Goal: Information Seeking & Learning: Learn about a topic

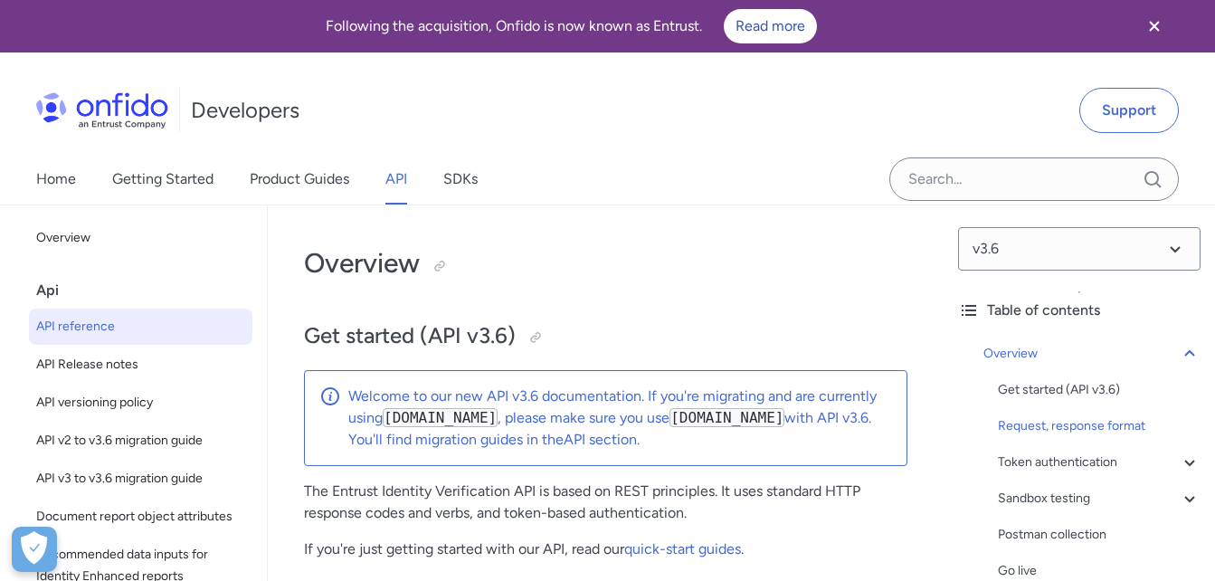
select select "http"
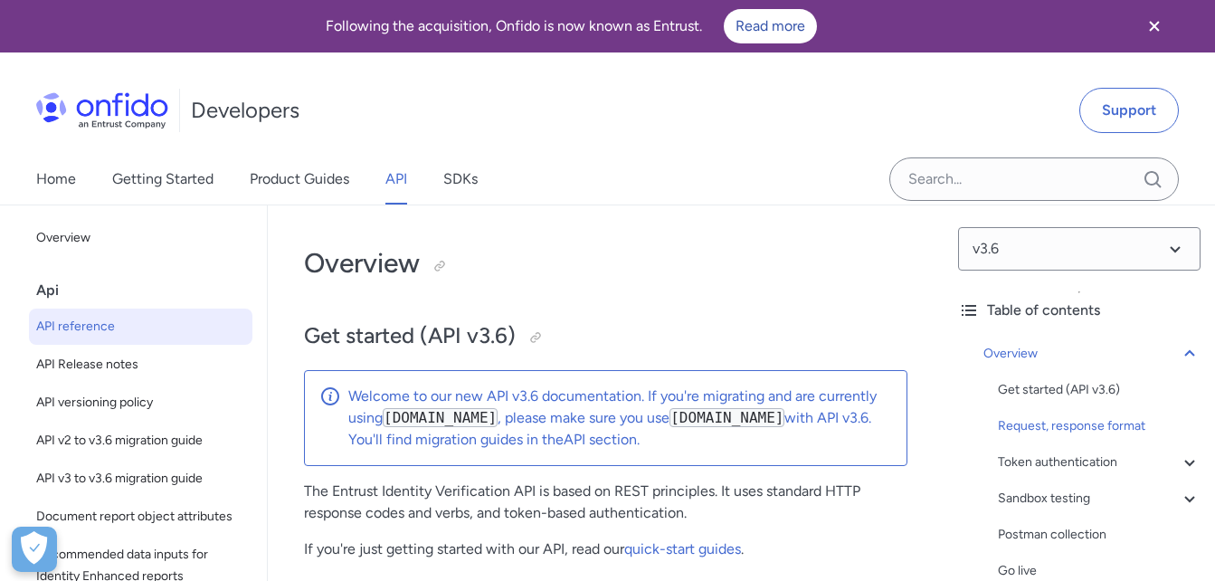
select select "http"
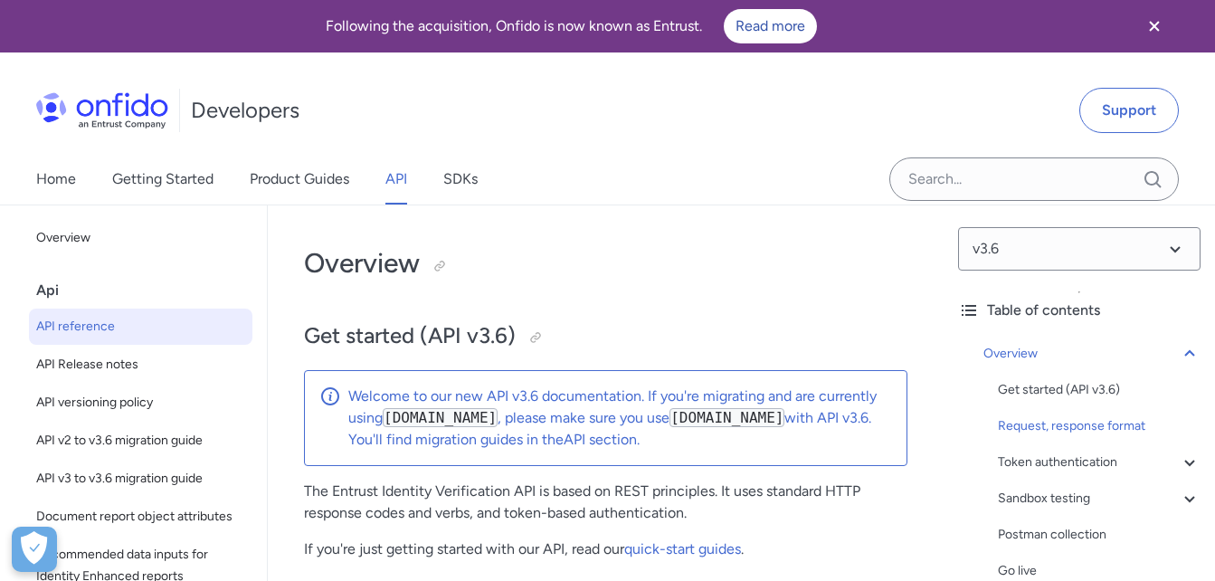
select select "http"
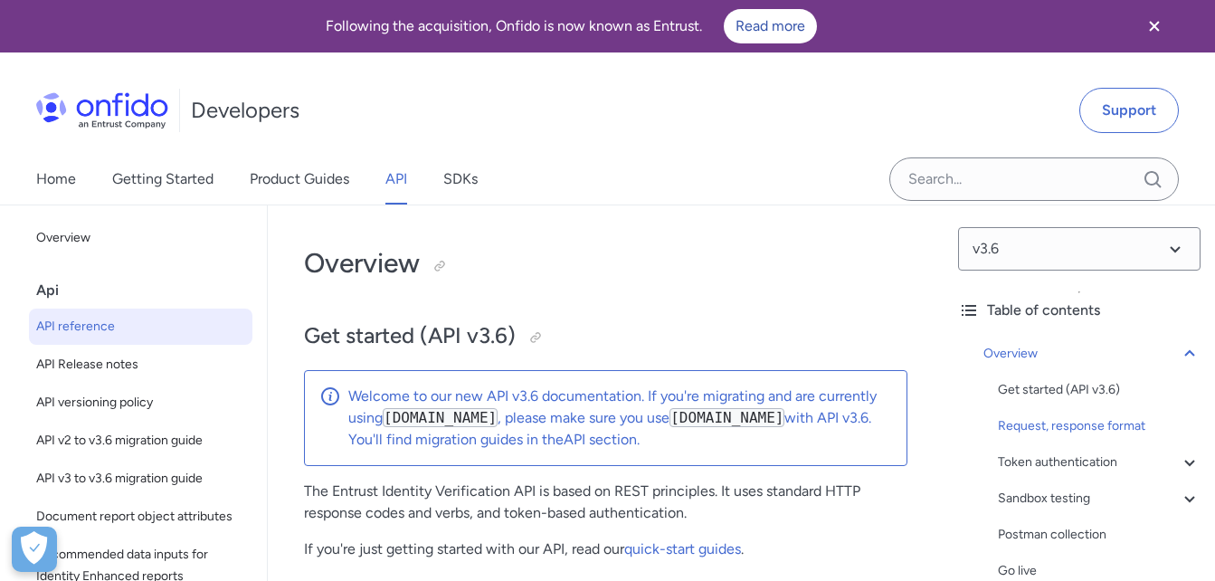
select select "http"
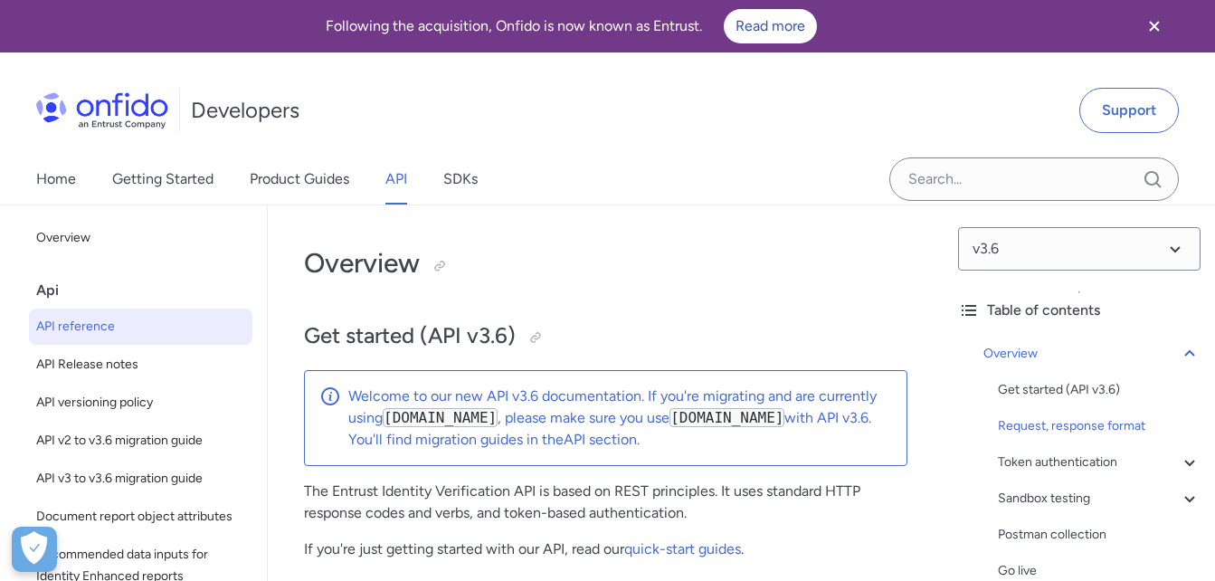
select select "http"
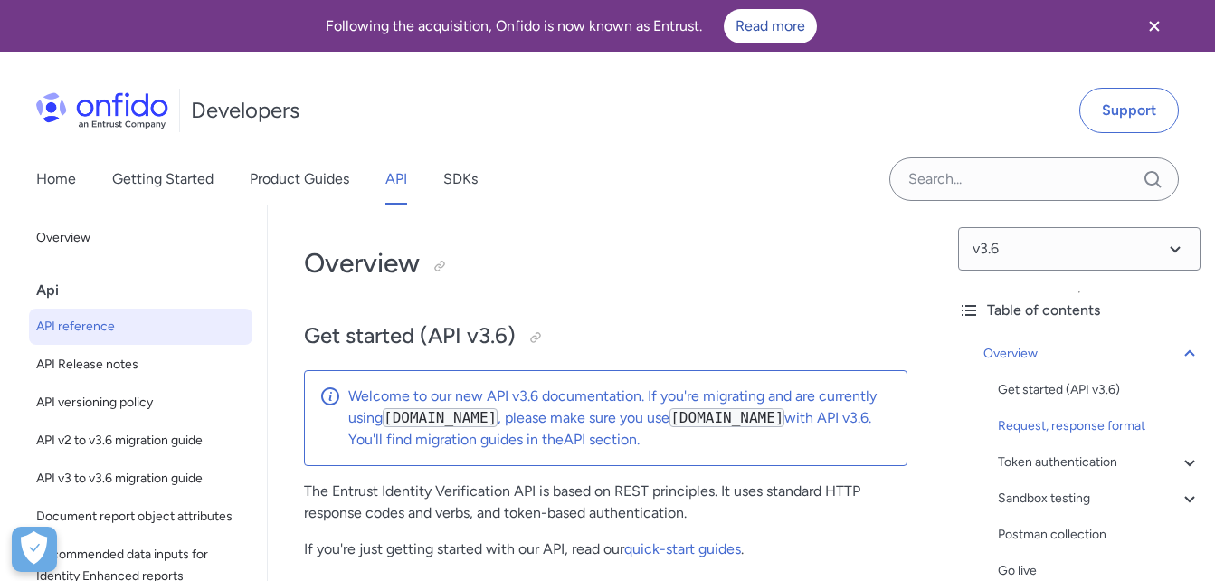
select select "http"
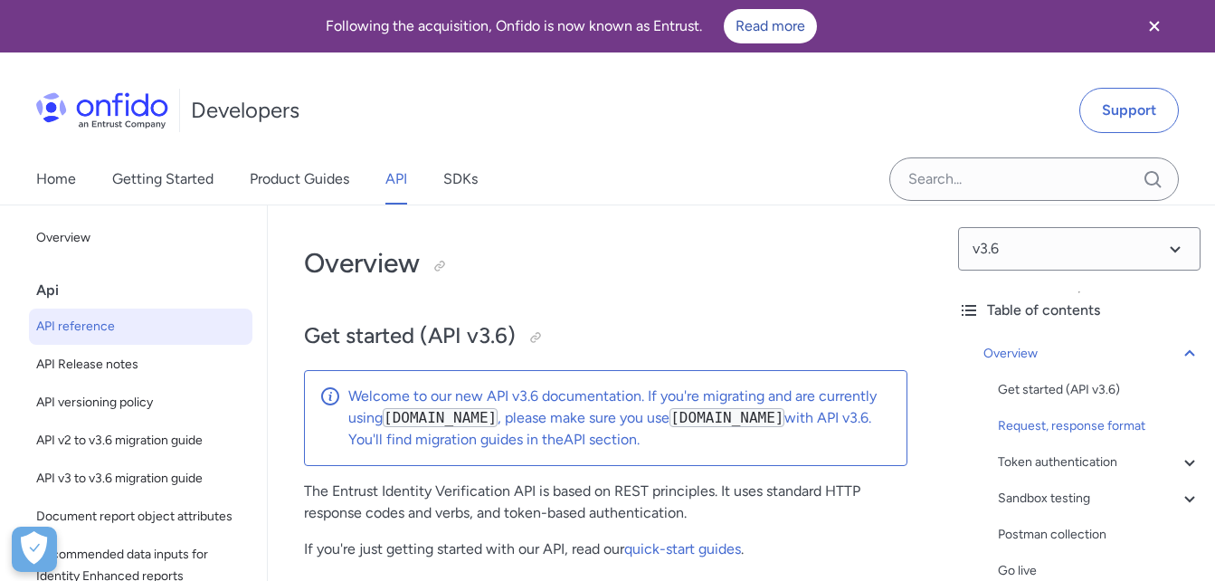
select select "http"
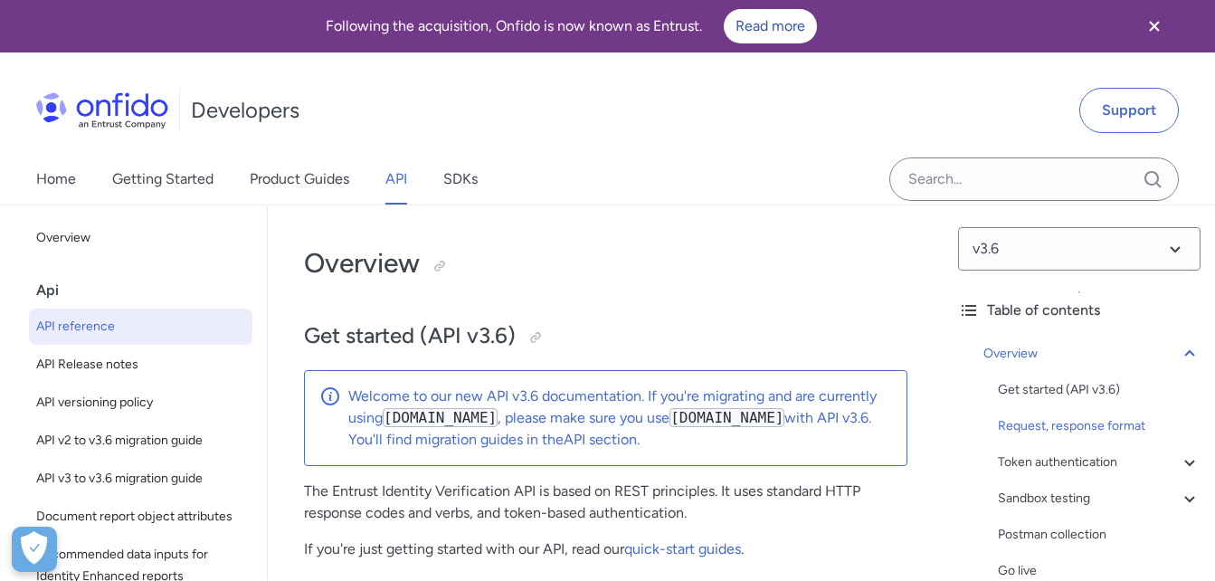
select select "http"
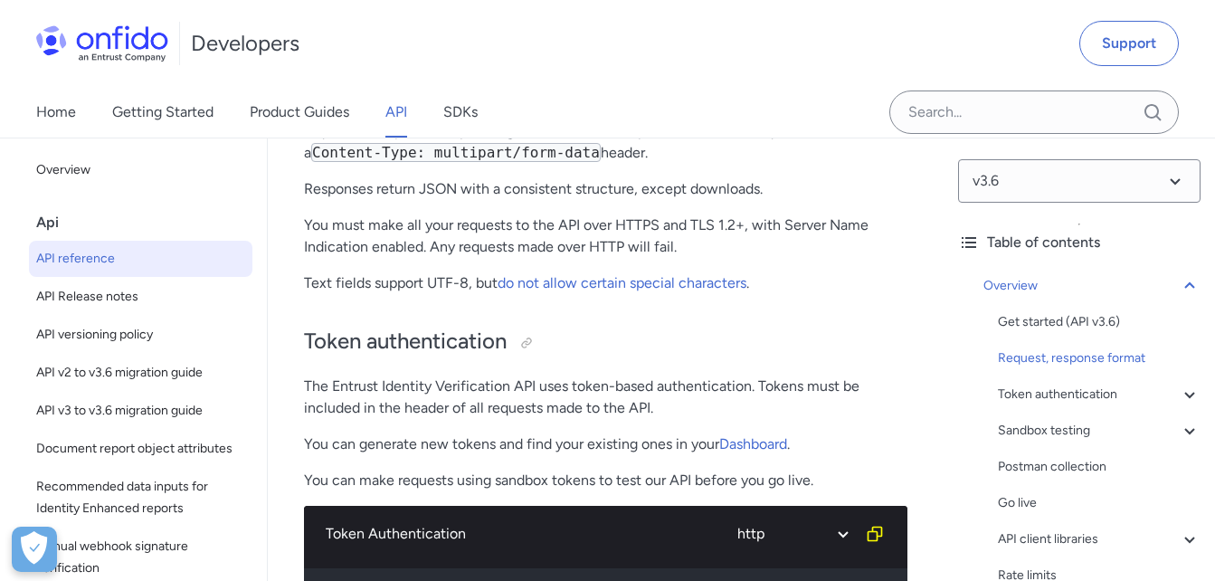
scroll to position [634, 0]
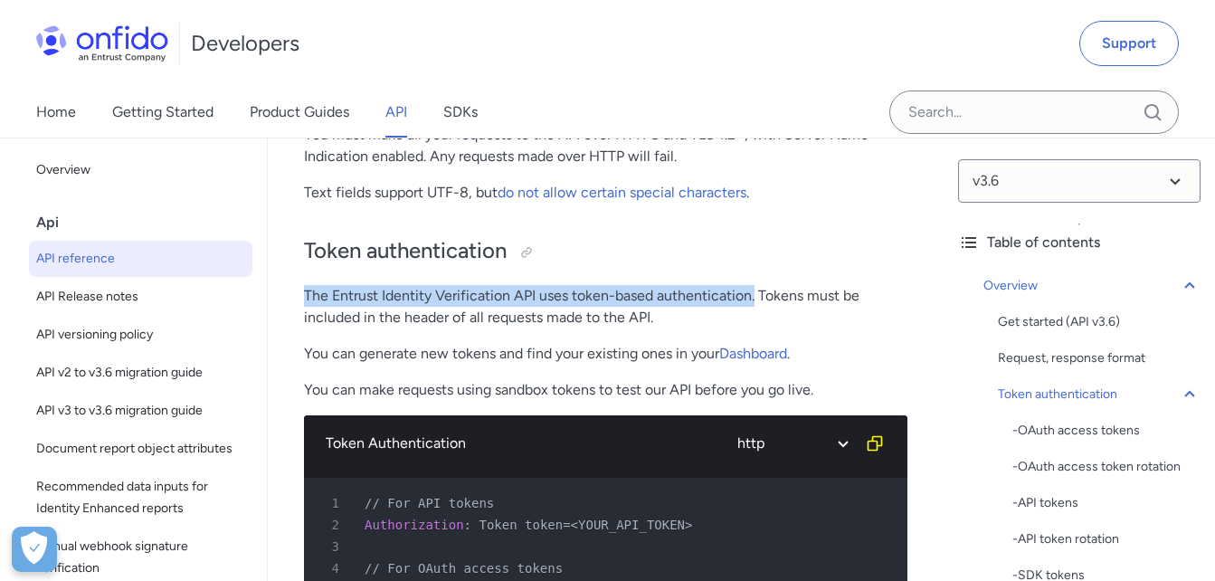
drag, startPoint x: 756, startPoint y: 318, endPoint x: 300, endPoint y: 317, distance: 455.2
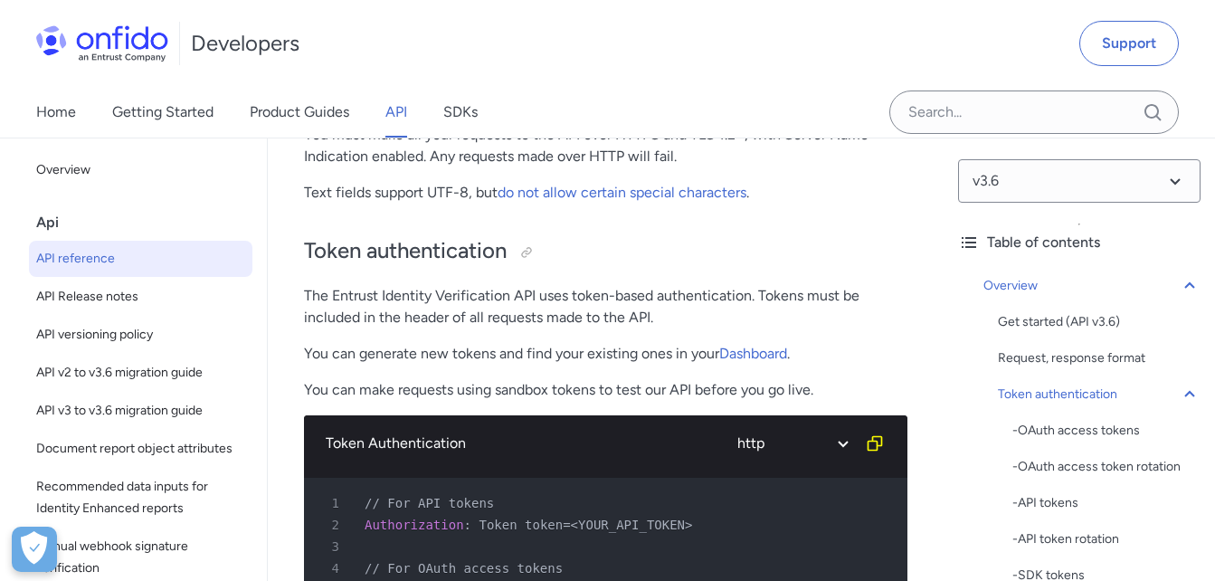
click at [849, 329] on p "The Entrust Identity Verification API uses token-based authentication. Tokens m…" at bounding box center [606, 306] width 604 height 43
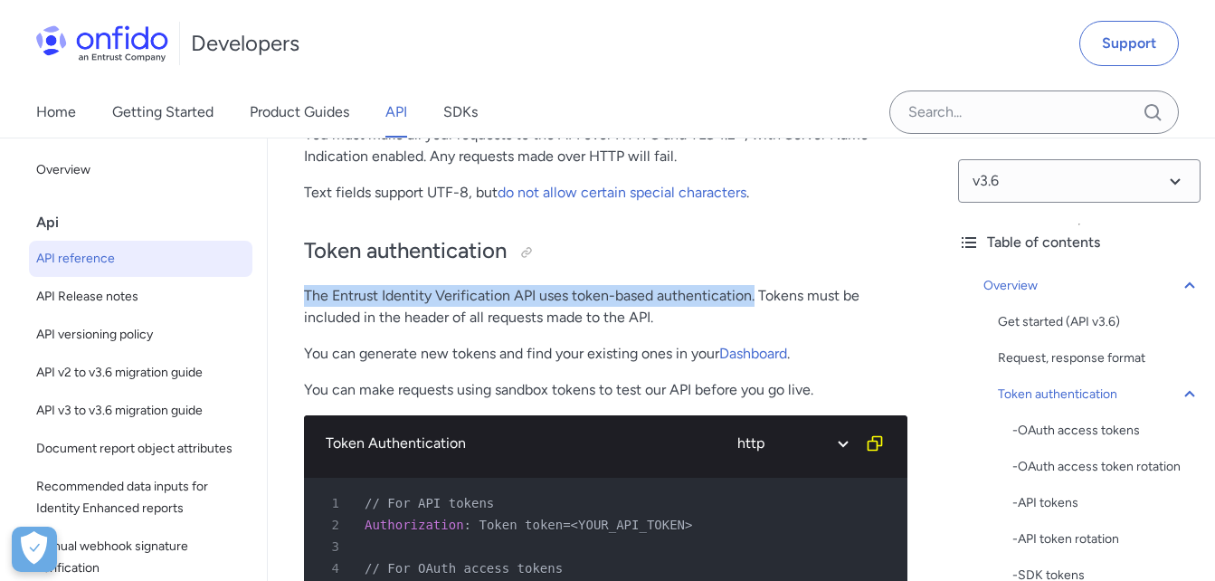
drag, startPoint x: 306, startPoint y: 324, endPoint x: 756, endPoint y: 325, distance: 449.8
click at [756, 325] on p "The Entrust Identity Verification API uses token-based authentication. Tokens m…" at bounding box center [606, 306] width 604 height 43
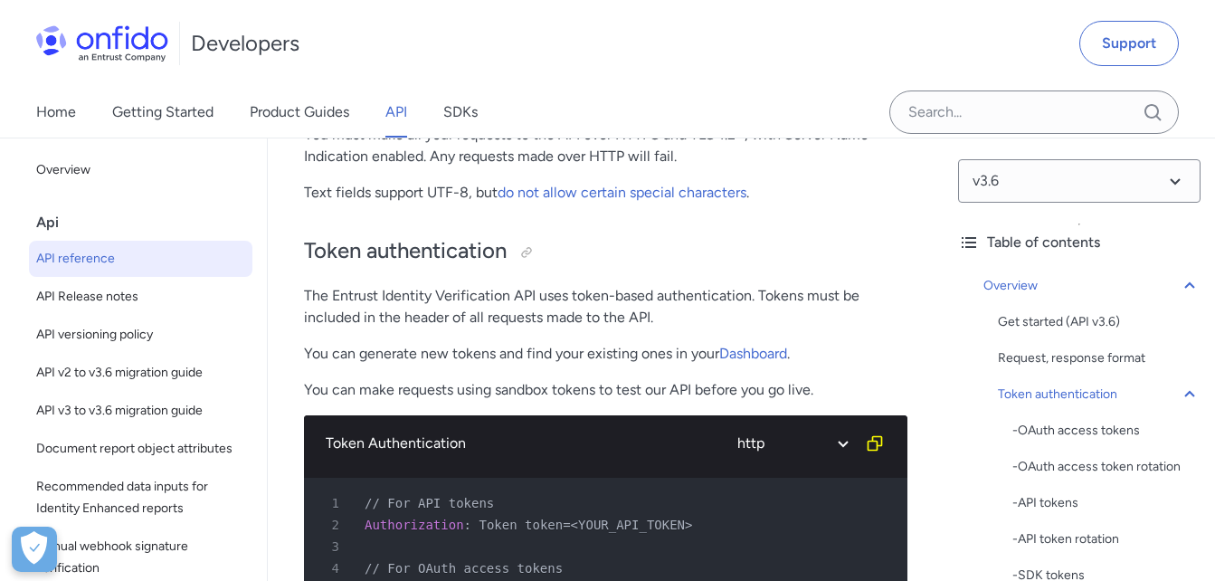
drag, startPoint x: 756, startPoint y: 325, endPoint x: 673, endPoint y: 336, distance: 83.1
click at [673, 329] on p "The Entrust Identity Verification API uses token-based authentication. Tokens m…" at bounding box center [606, 306] width 604 height 43
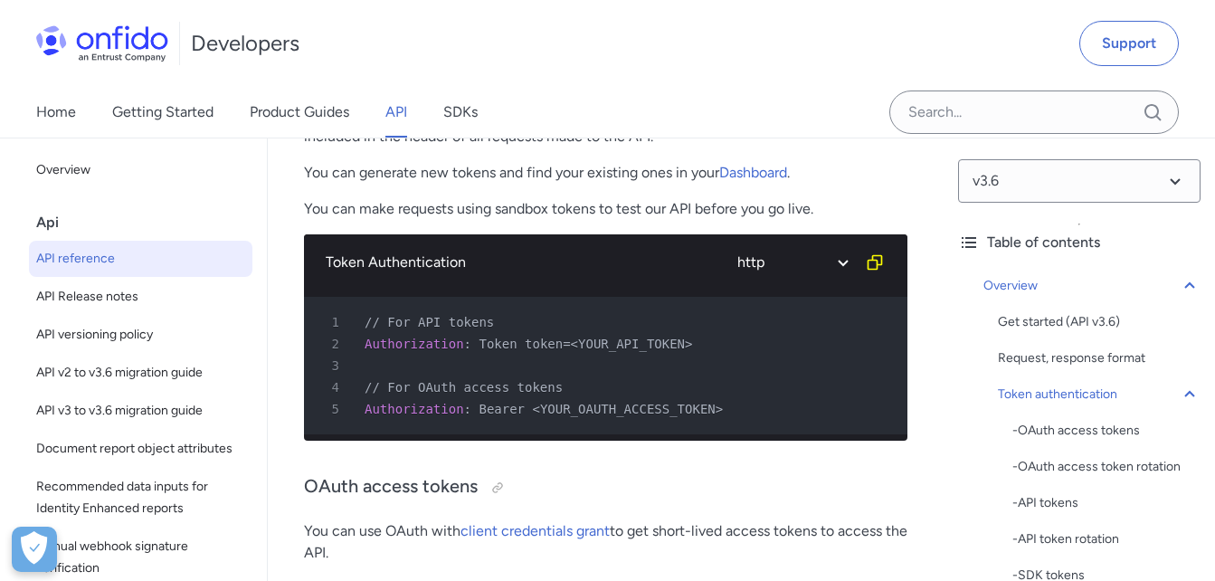
scroll to position [905, 0]
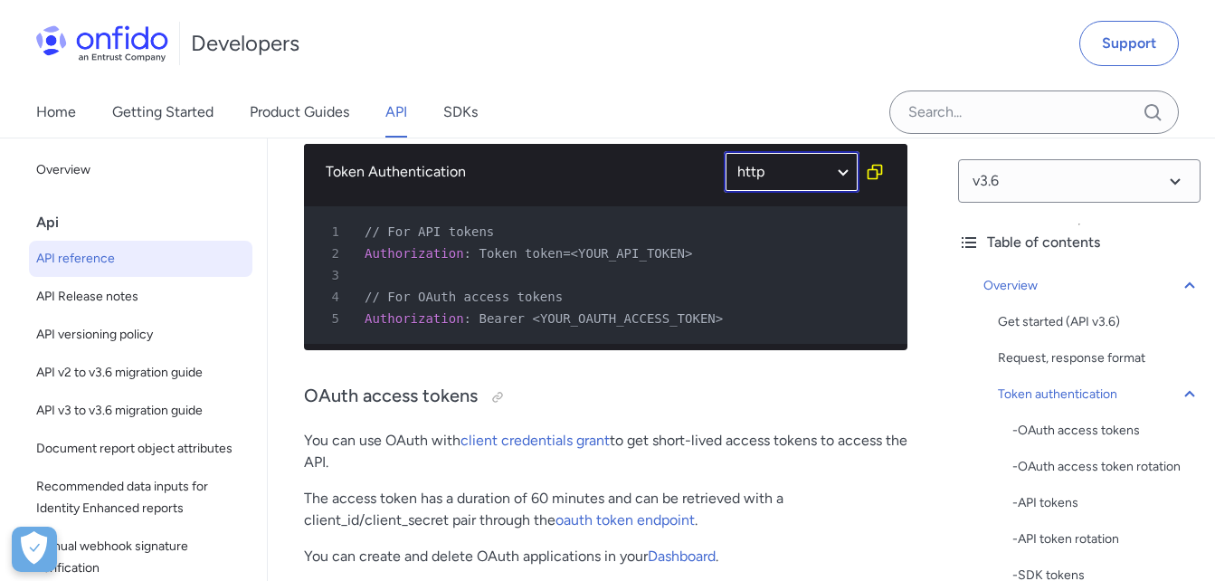
click at [843, 193] on select "ruby python php javascript java http bash" at bounding box center [792, 172] width 136 height 42
select select "javascript"
click at [724, 172] on select "ruby python php javascript java http bash" at bounding box center [792, 172] width 136 height 42
select select "javascript"
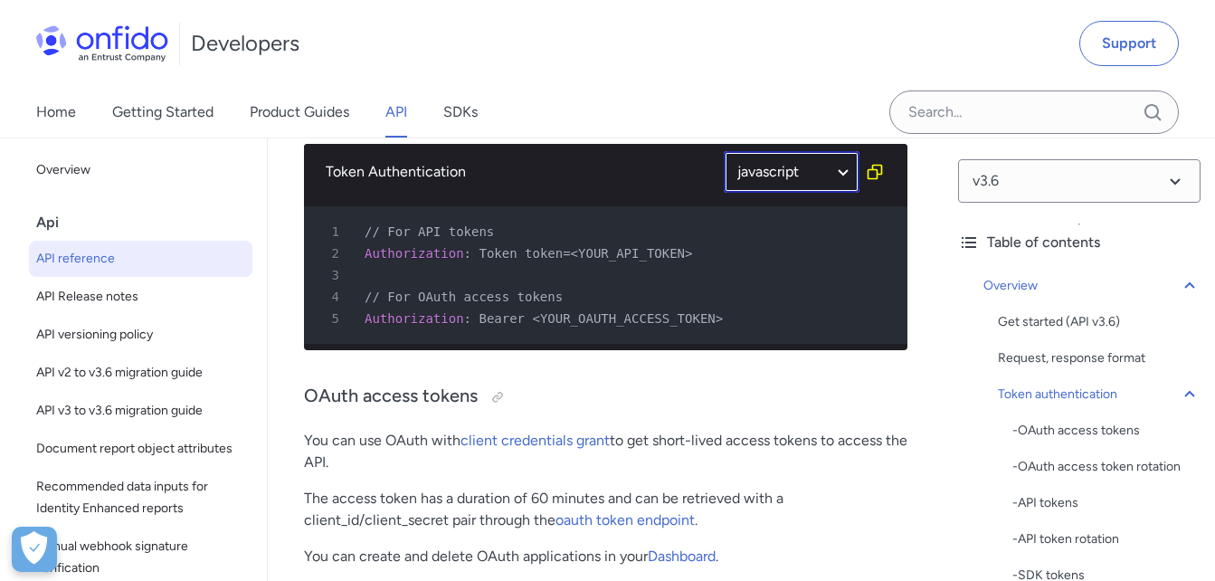
select select "javascript"
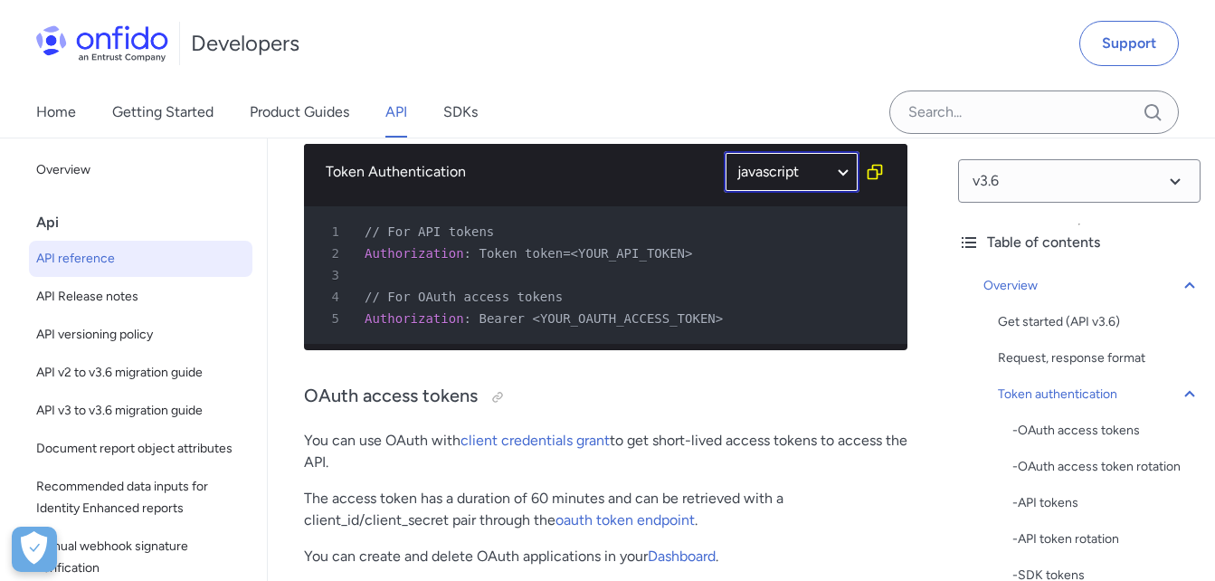
select select "javascript"
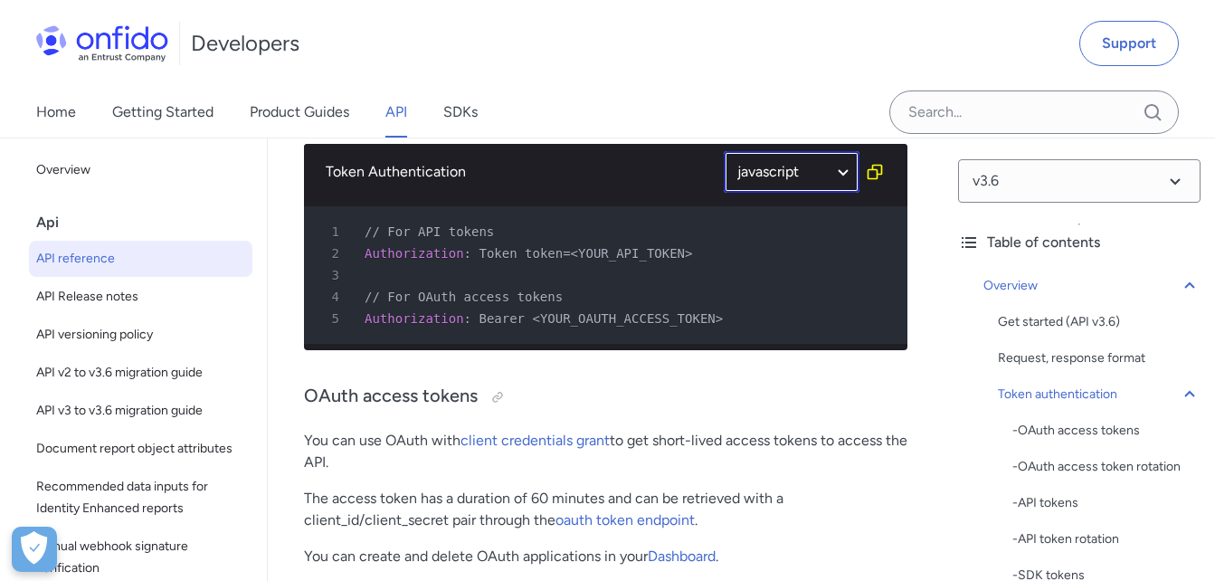
select select "javascript"
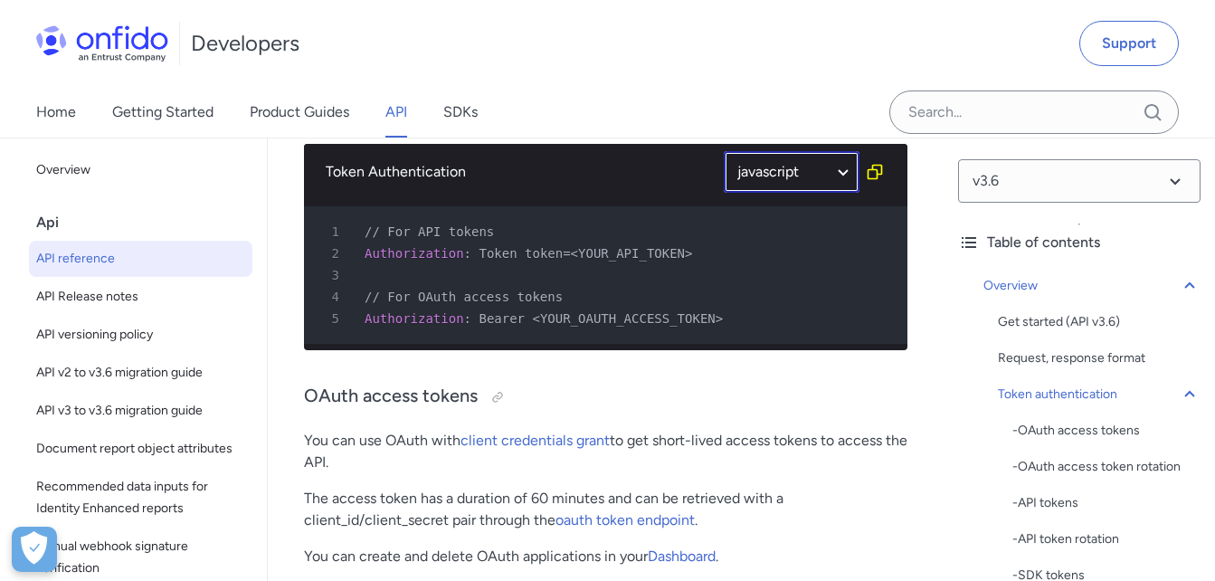
select select "javascript"
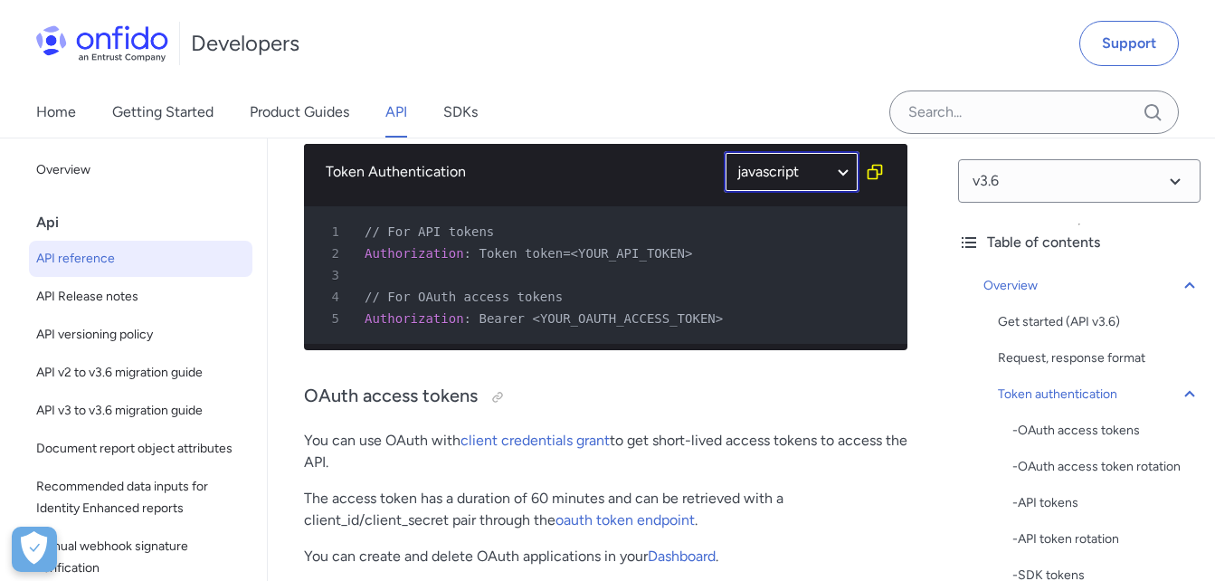
select select "javascript"
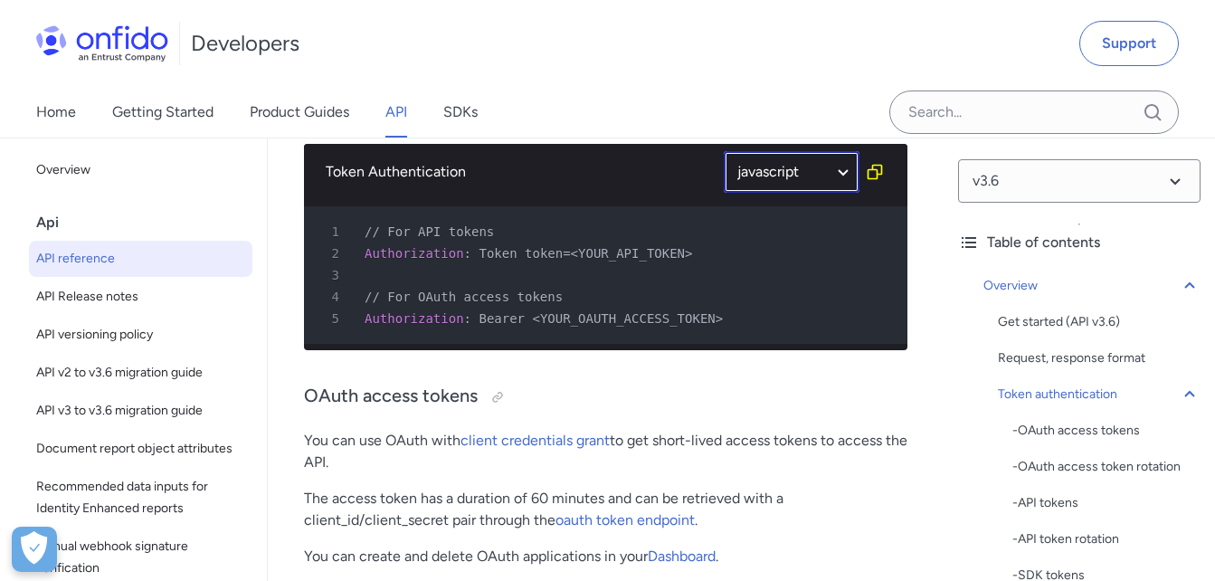
select select "javascript"
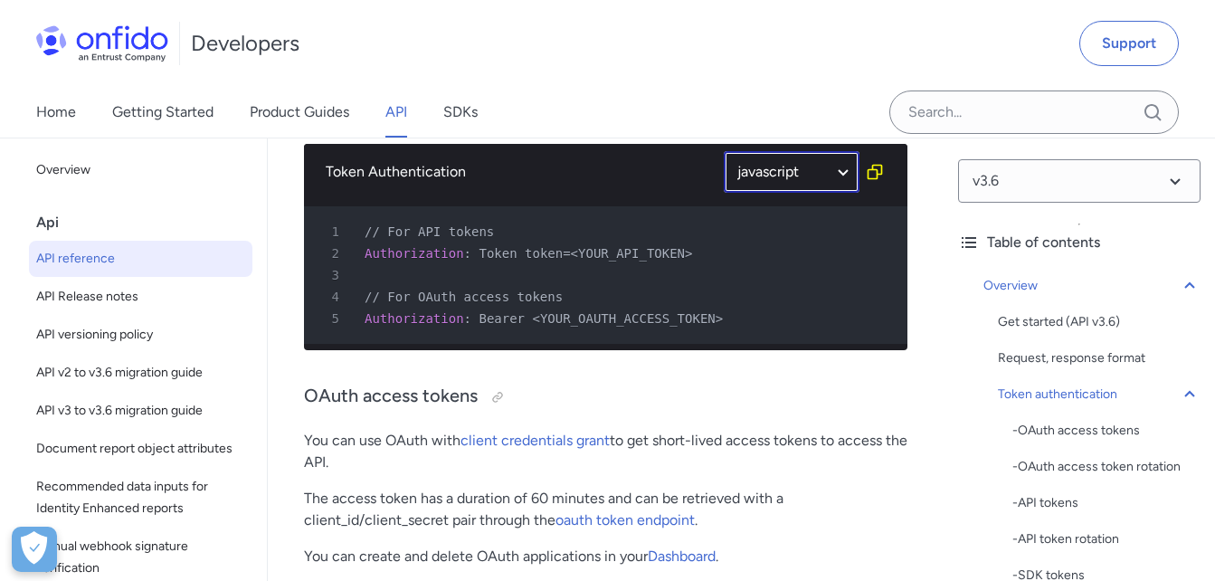
select select "javascript"
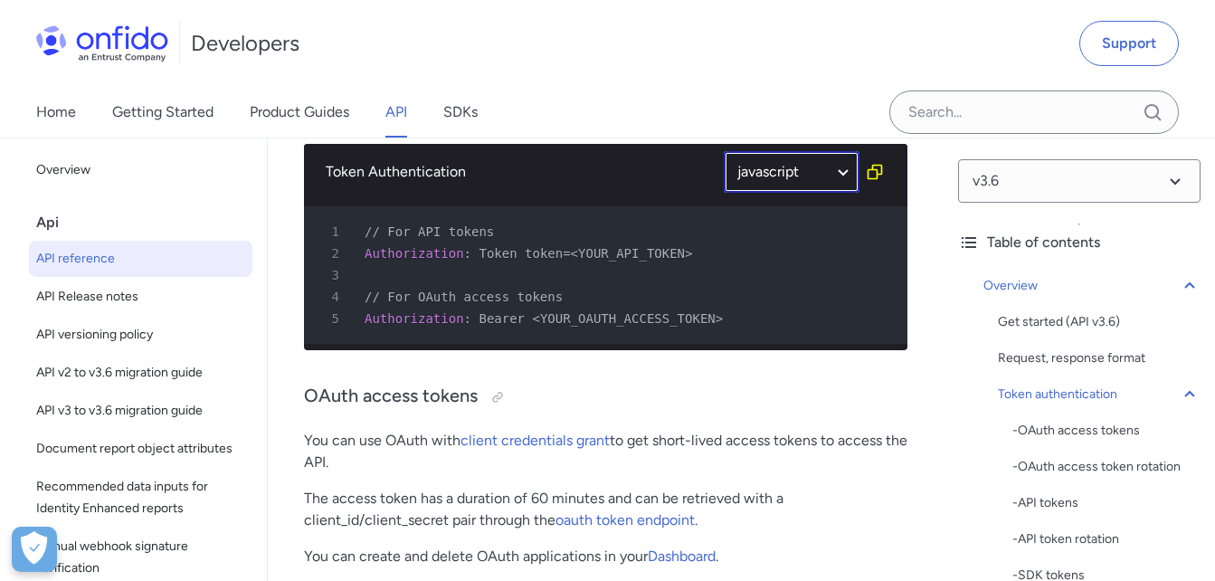
select select "javascript"
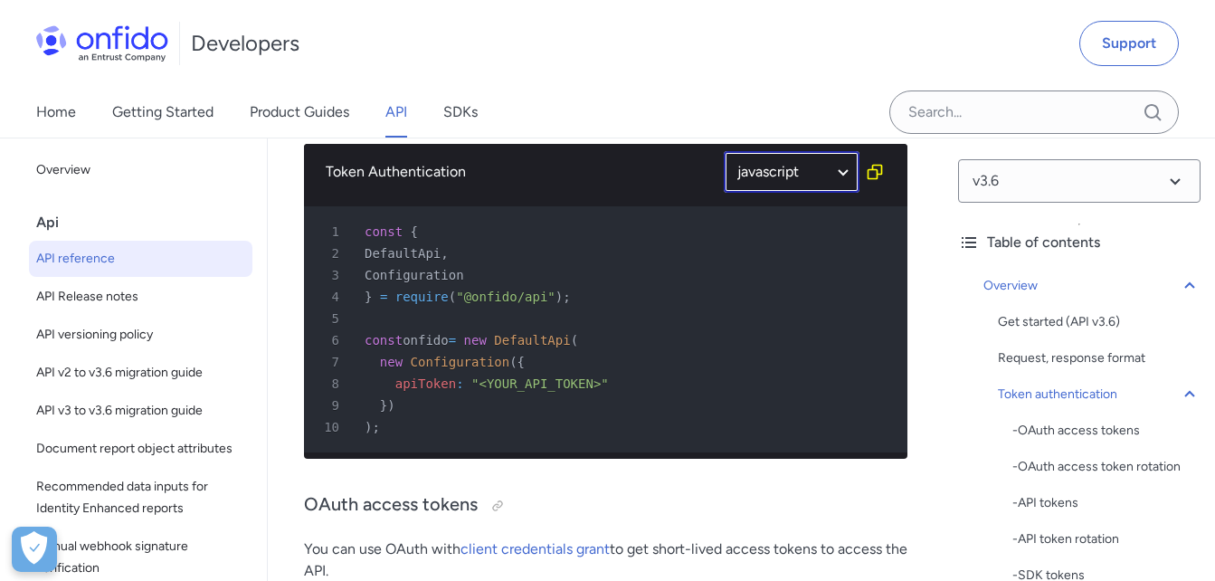
click at [795, 193] on select "ruby python php javascript java http bash" at bounding box center [792, 172] width 136 height 42
click at [845, 193] on select "ruby python php javascript java http bash" at bounding box center [792, 172] width 136 height 42
click at [844, 193] on select "ruby python php javascript java http bash" at bounding box center [792, 172] width 136 height 42
select select "http"
click at [724, 172] on select "ruby python php javascript java http bash" at bounding box center [792, 172] width 136 height 42
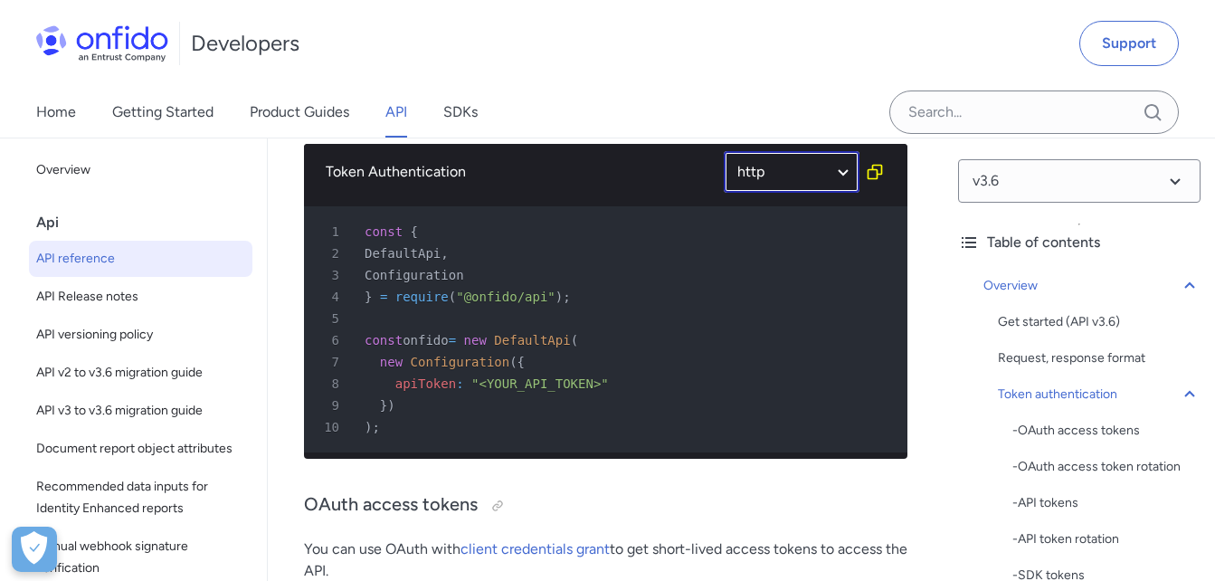
select select "http"
select select "ruby"
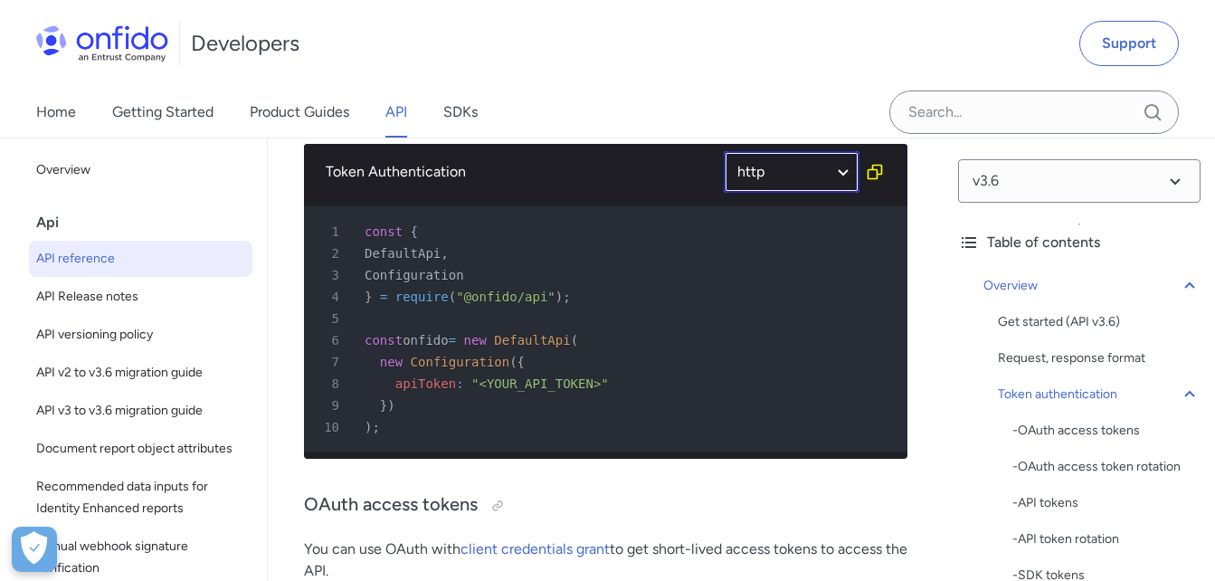
select select "http"
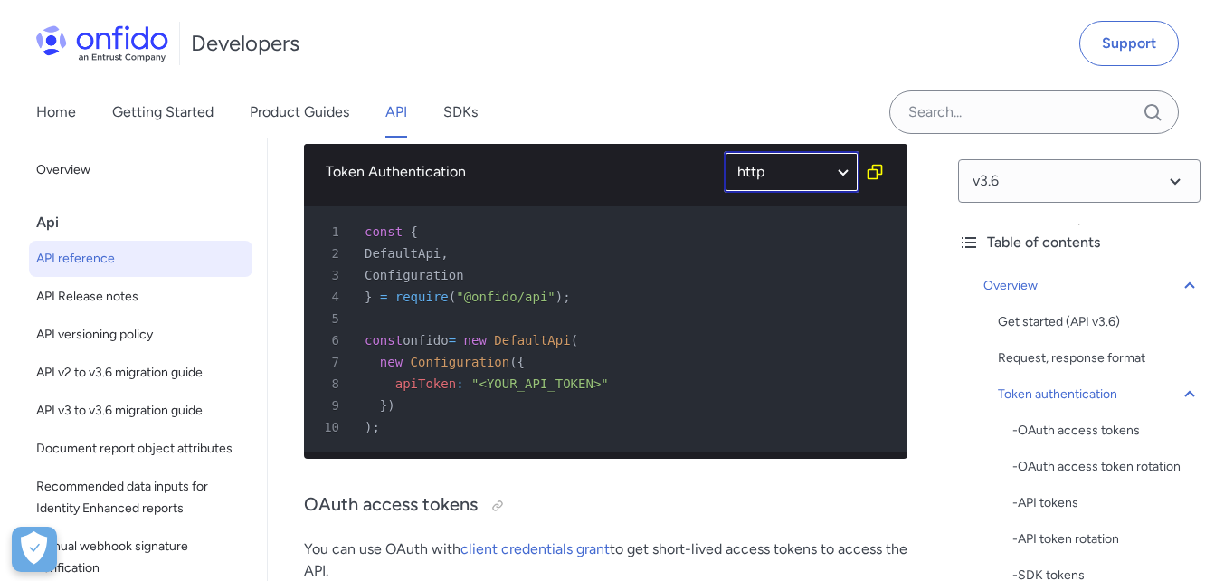
select select "http"
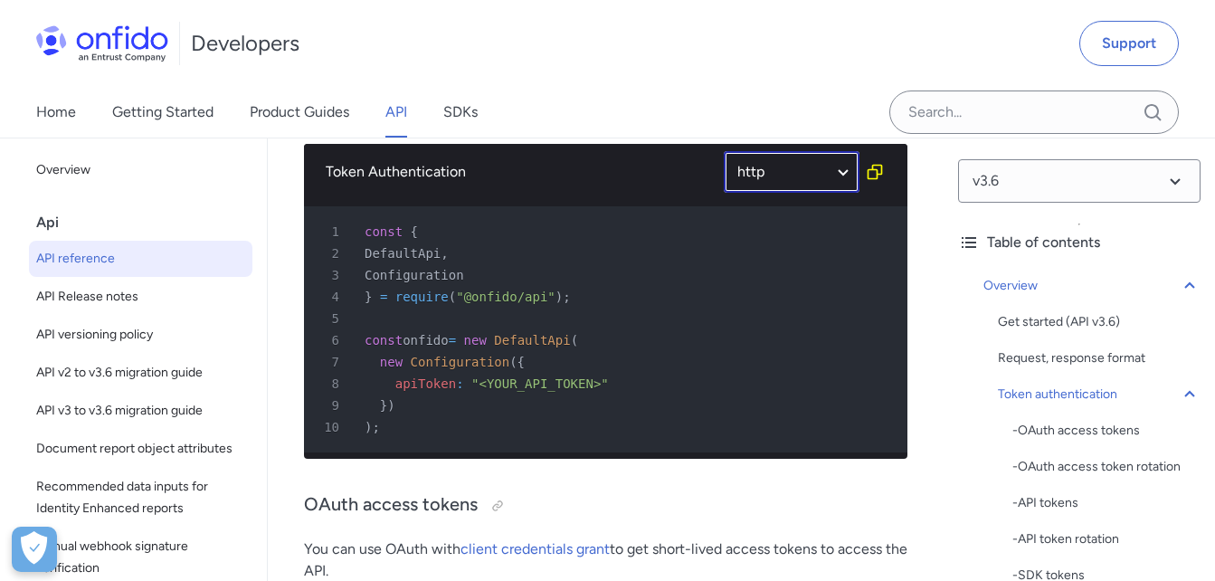
select select "http"
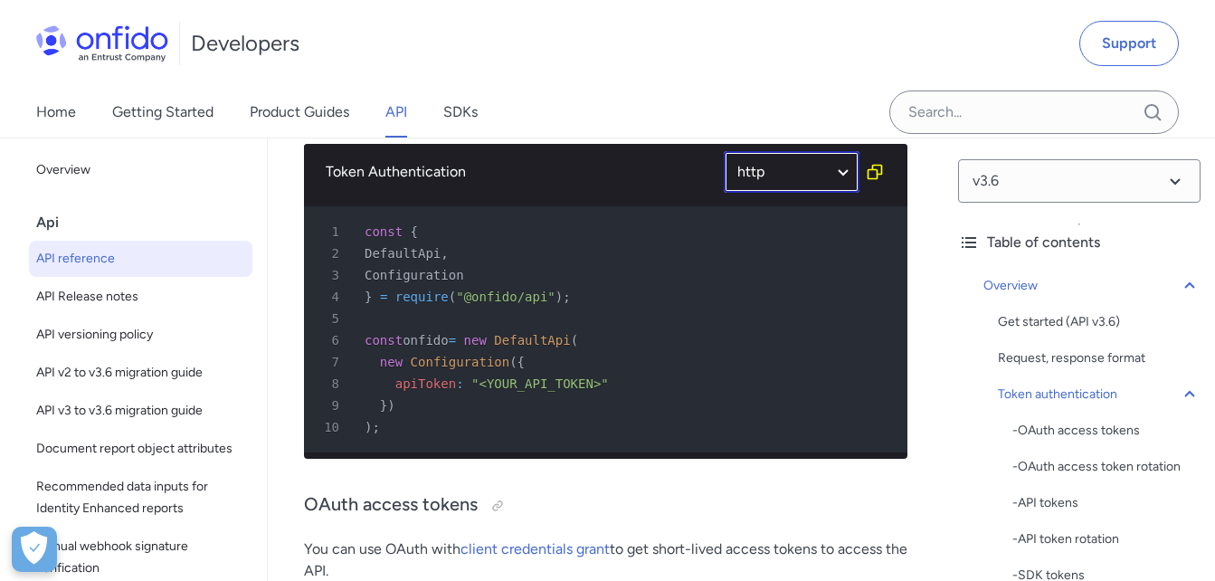
select select "http"
select select "ruby"
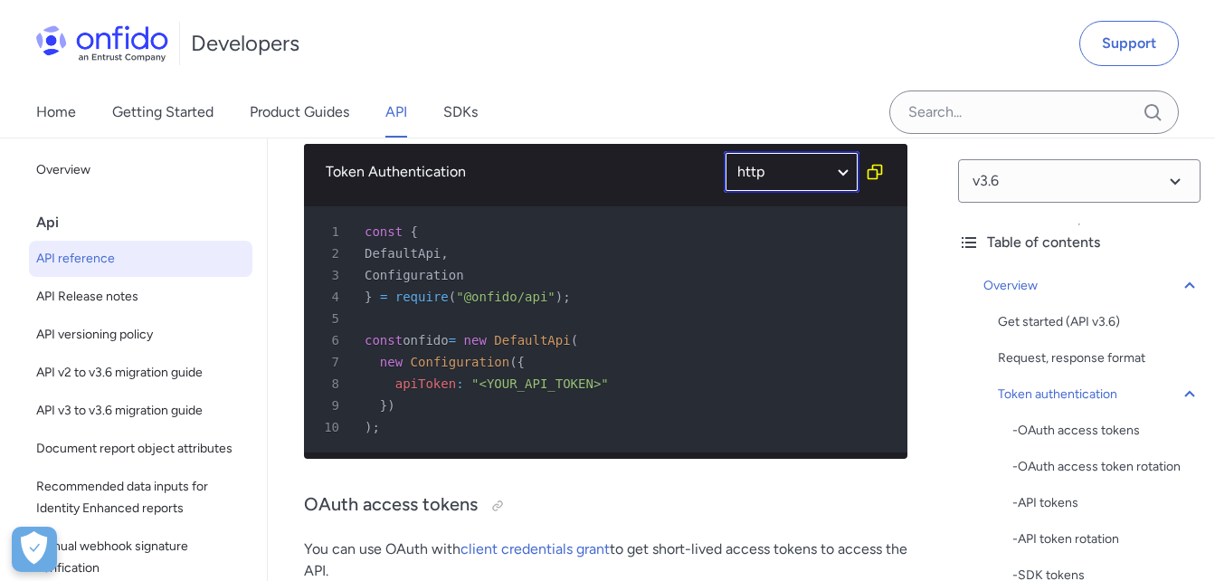
select select "http"
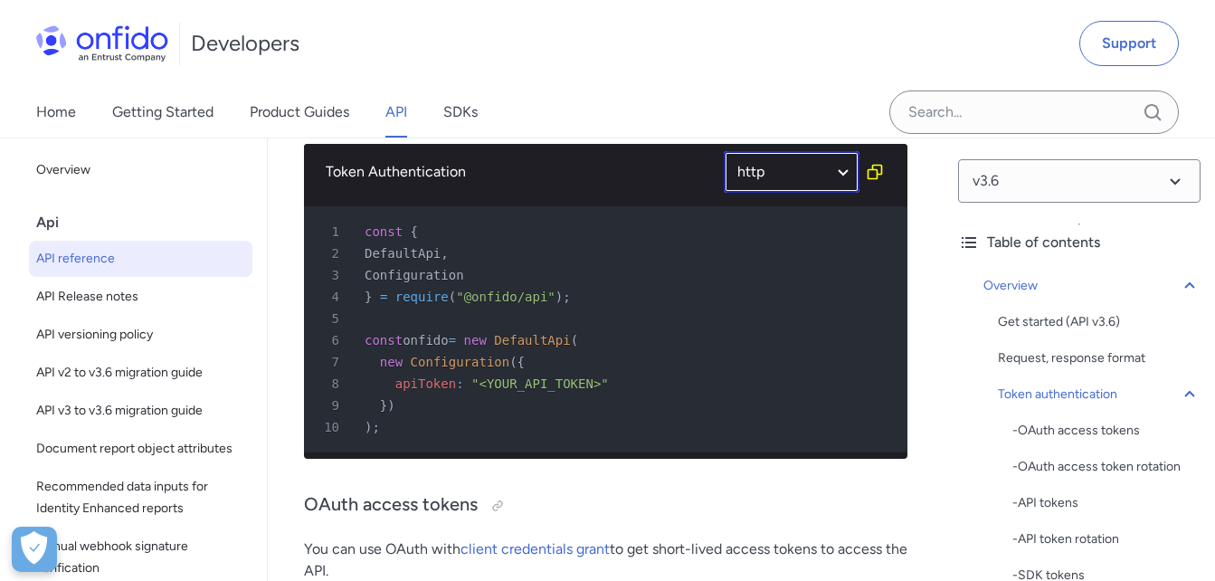
select select "http"
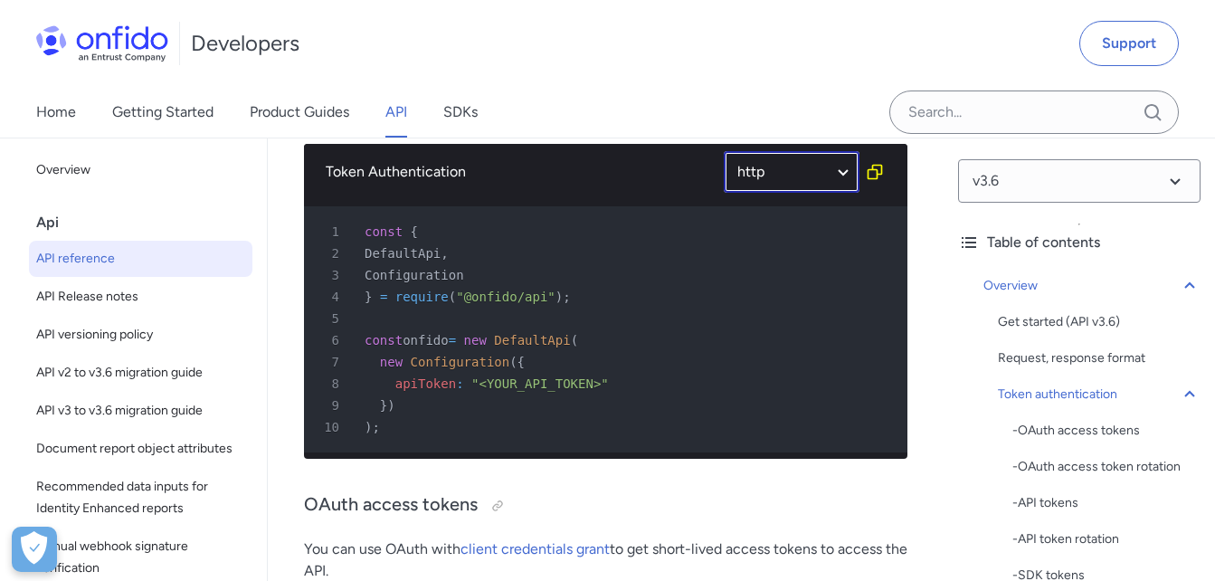
select select "http"
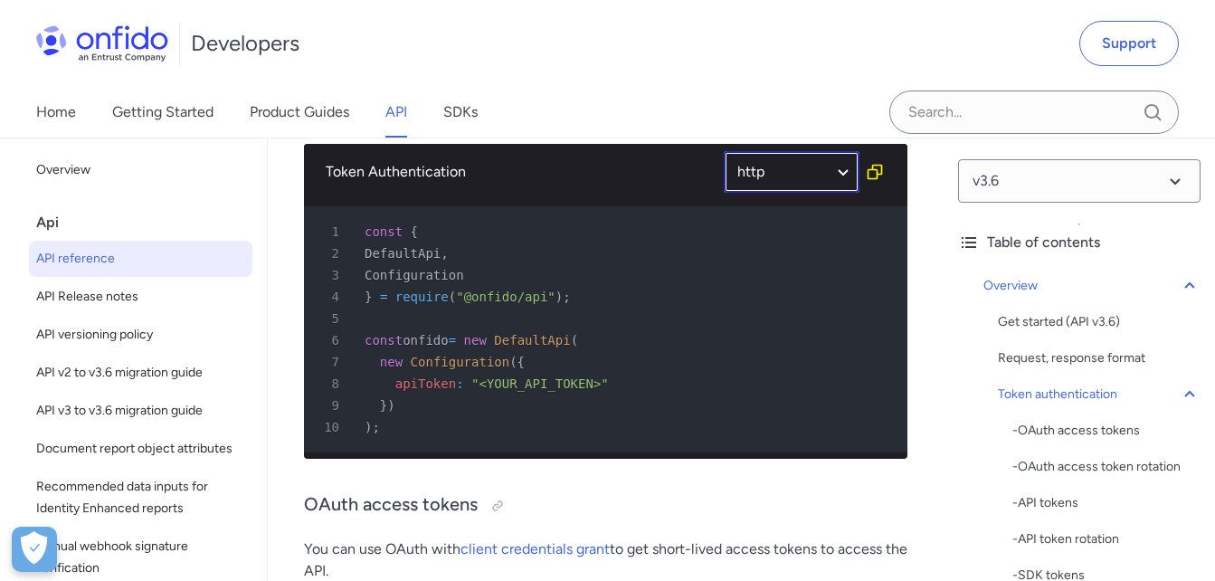
select select "http"
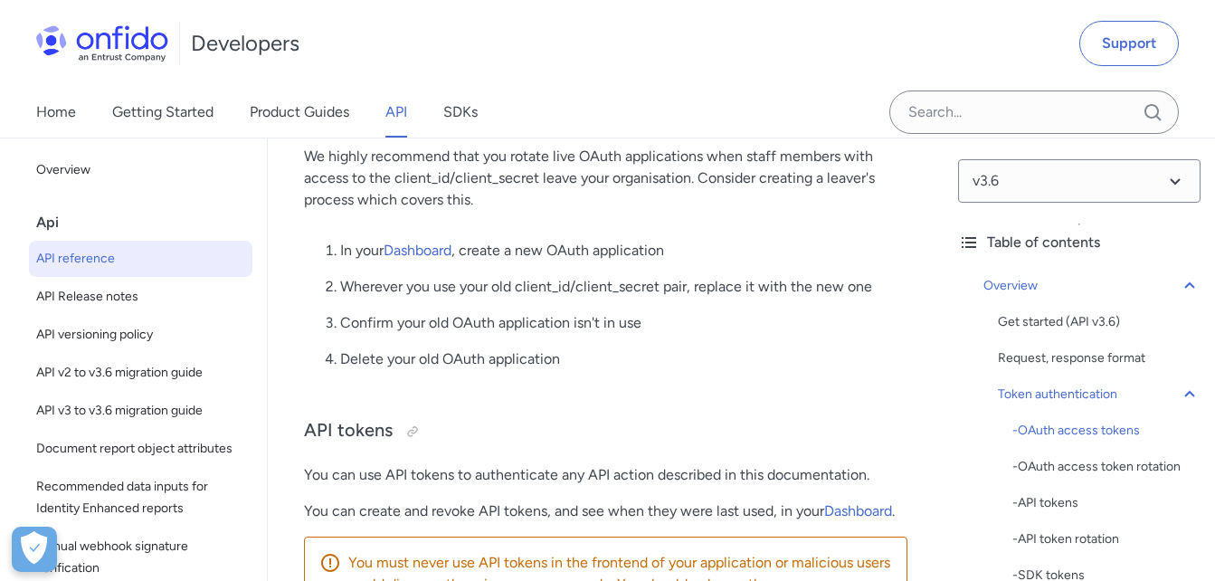
scroll to position [996, 0]
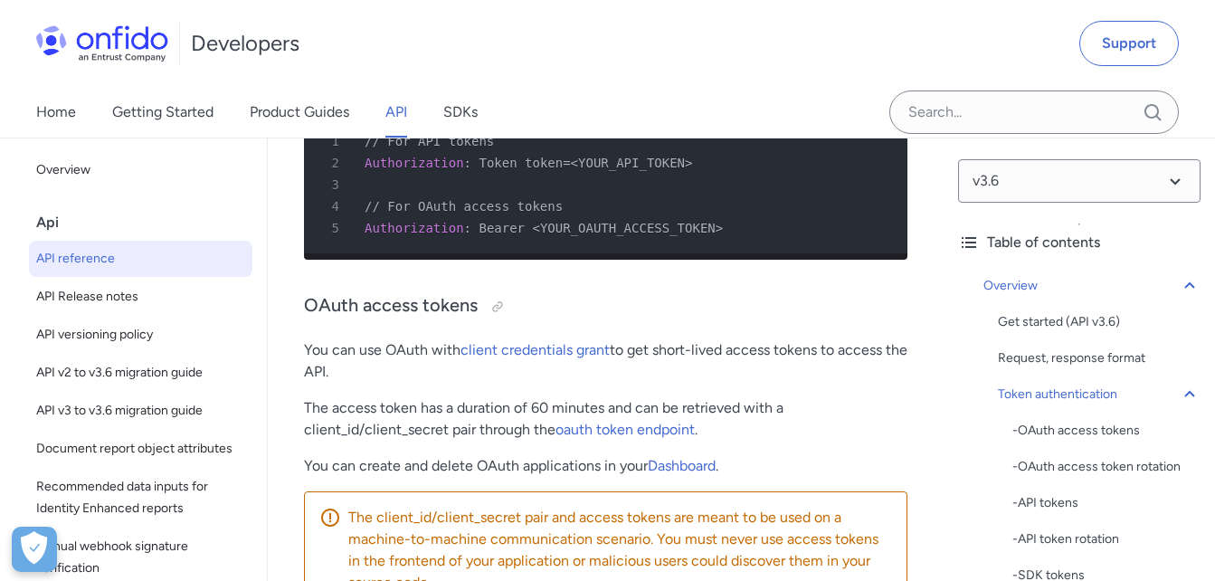
click at [393, 119] on link "API" at bounding box center [397, 112] width 22 height 51
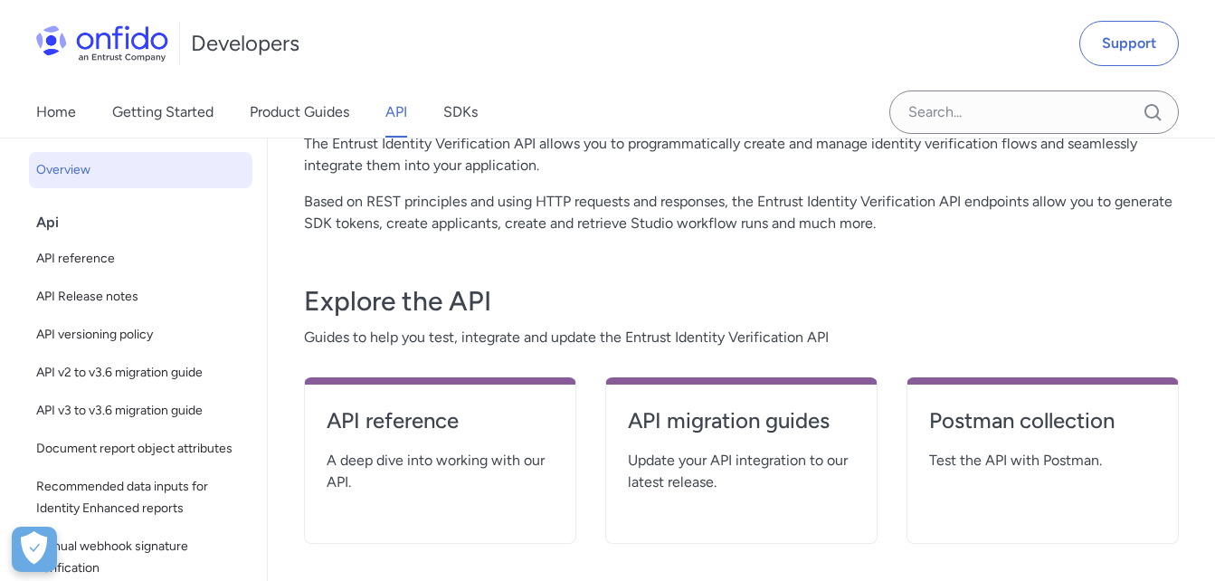
scroll to position [272, 0]
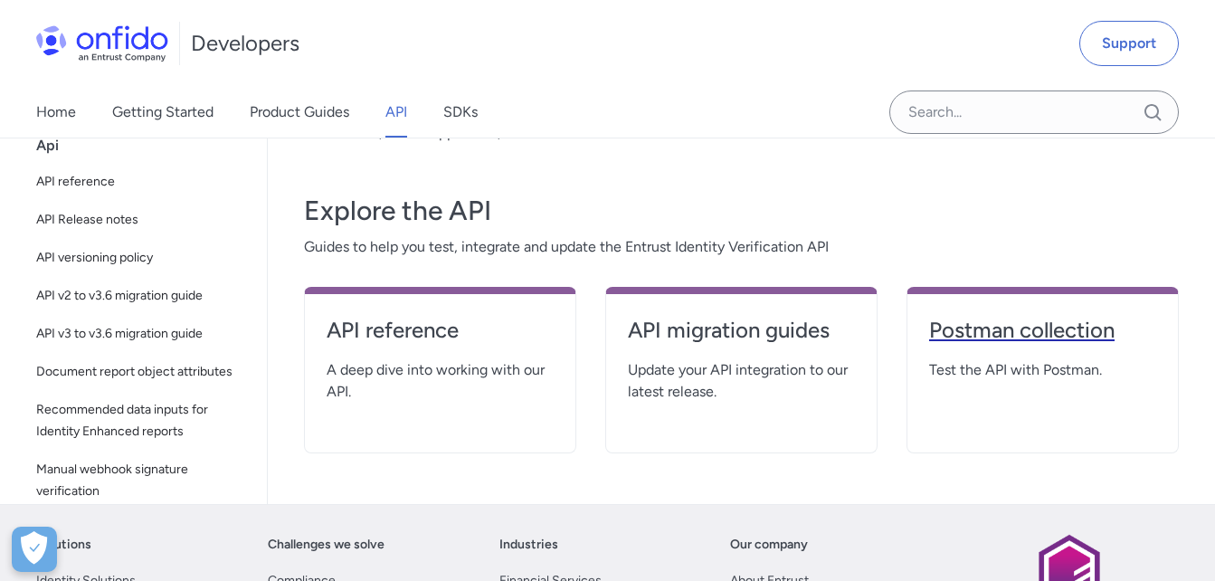
click at [984, 327] on h4 "Postman collection" at bounding box center [1042, 330] width 227 height 29
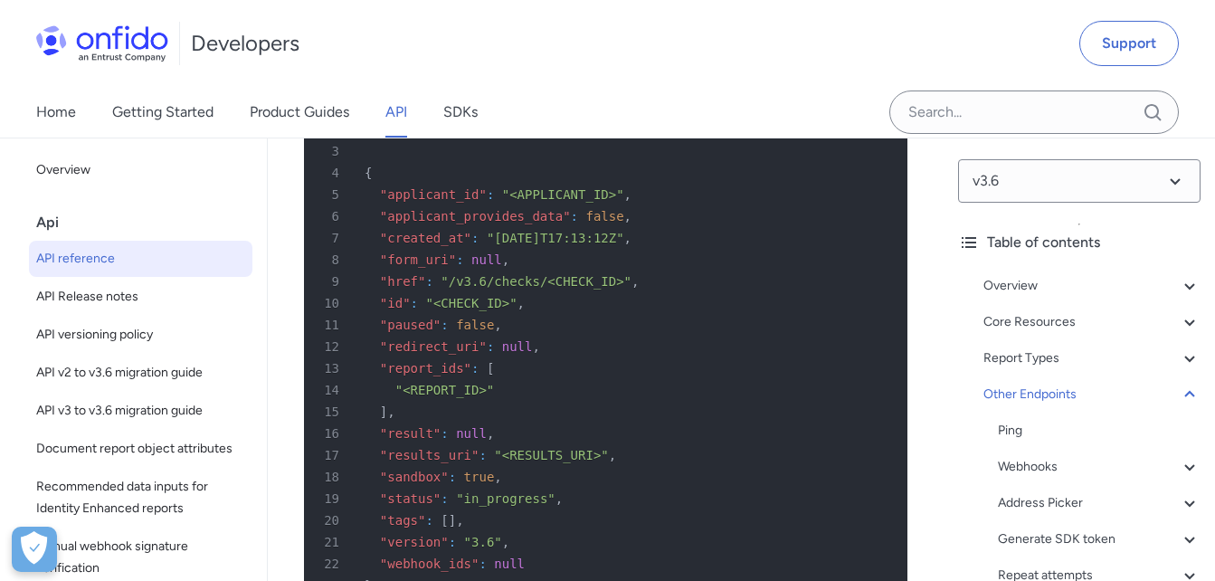
drag, startPoint x: 403, startPoint y: 403, endPoint x: 607, endPoint y: 403, distance: 204.5
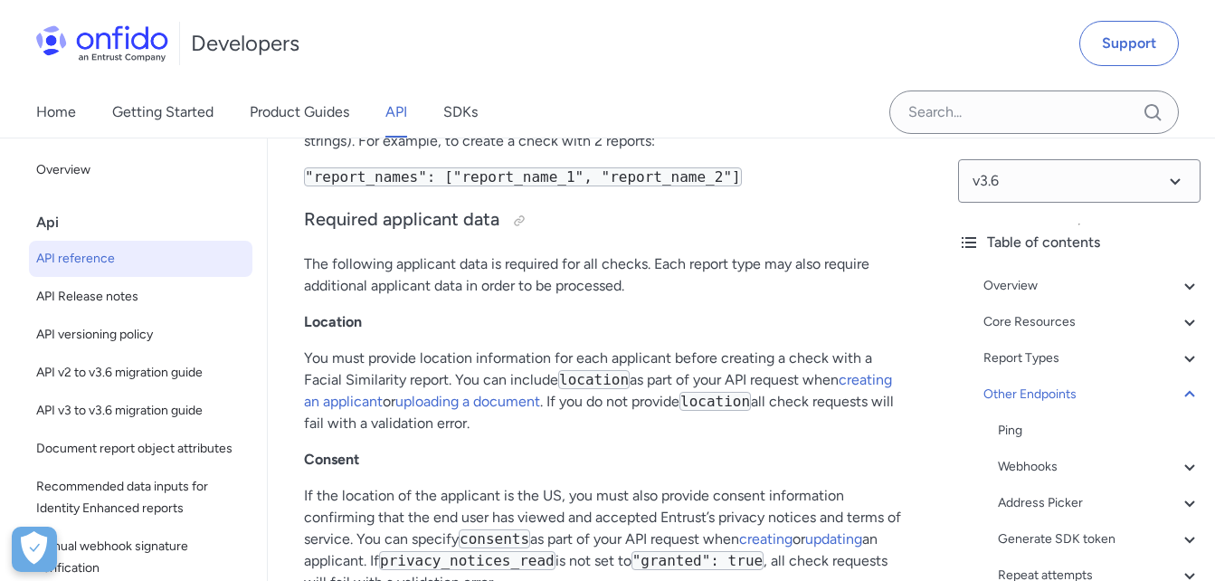
scroll to position [217949, 0]
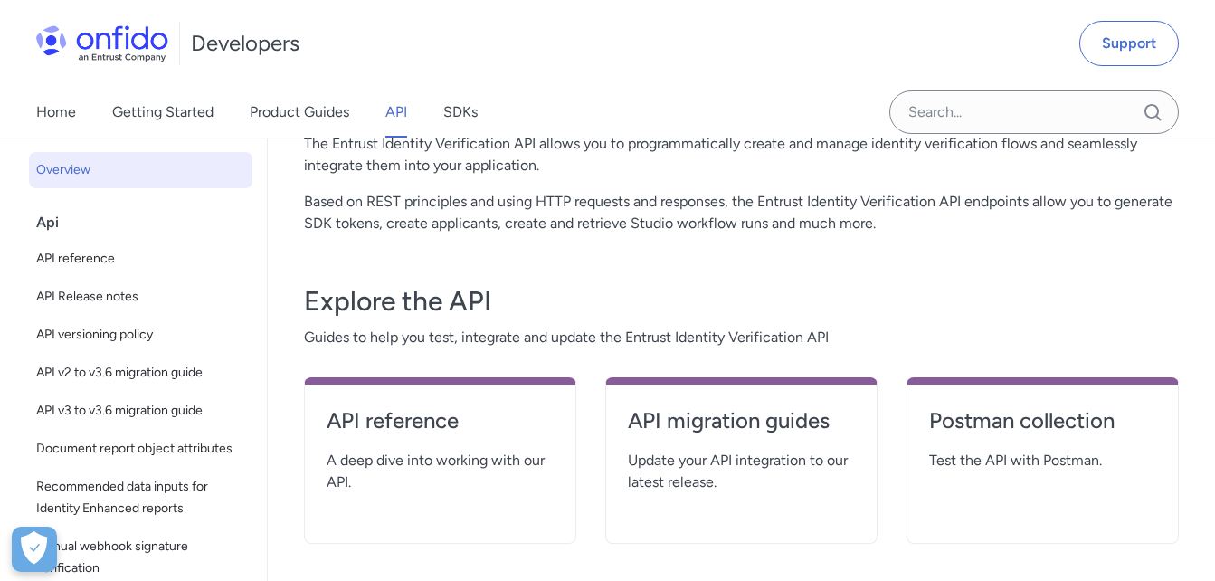
scroll to position [91, 0]
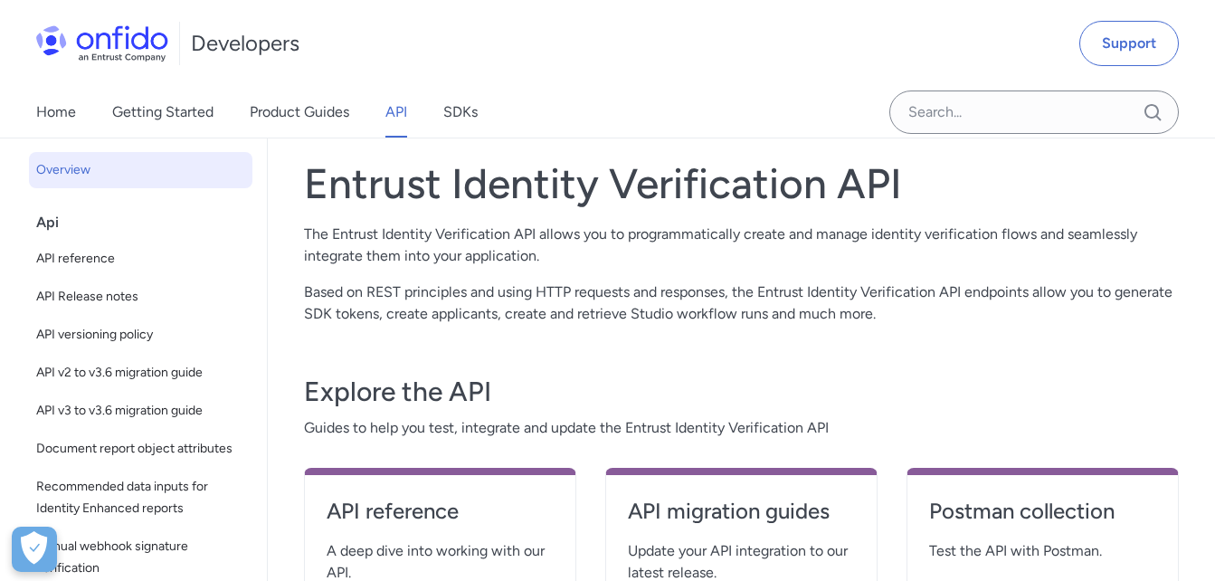
click at [634, 424] on span "Guides to help you test, integrate and update the Entrust Identity Verification…" at bounding box center [741, 428] width 875 height 22
copy span "Entrust"
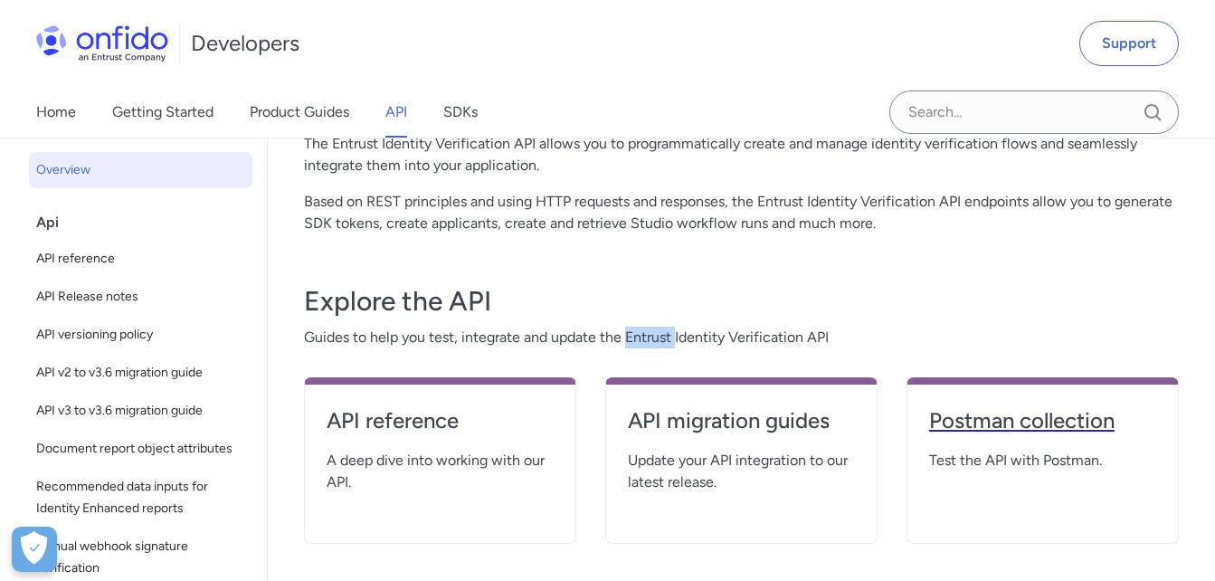
click at [987, 421] on h4 "Postman collection" at bounding box center [1042, 420] width 227 height 29
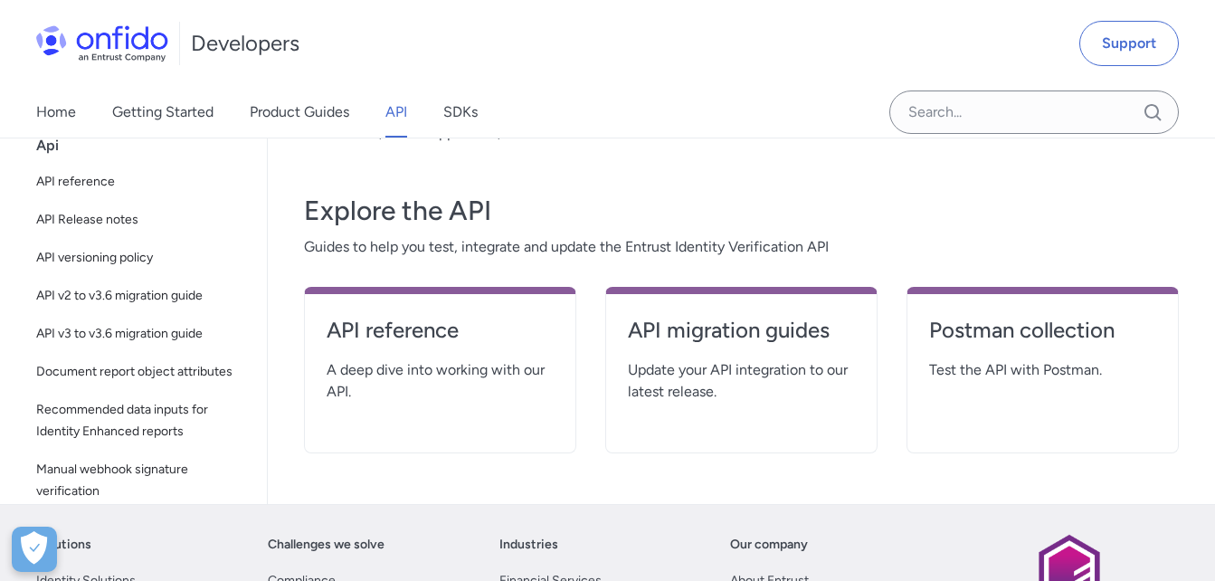
scroll to position [362, 0]
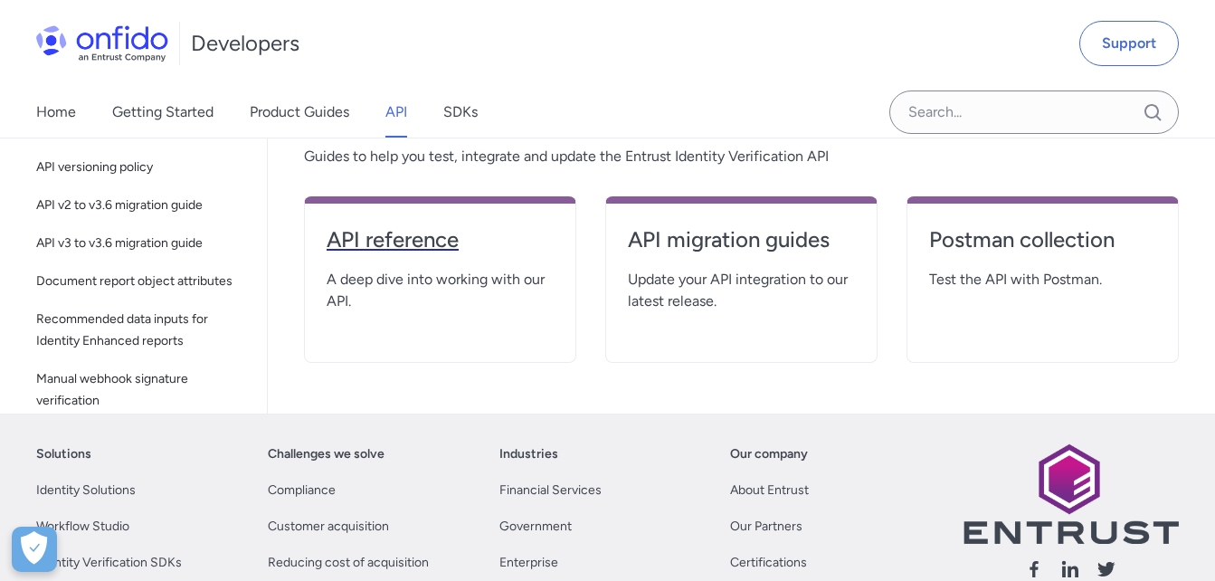
click at [376, 237] on h4 "API reference" at bounding box center [440, 239] width 227 height 29
select select "http"
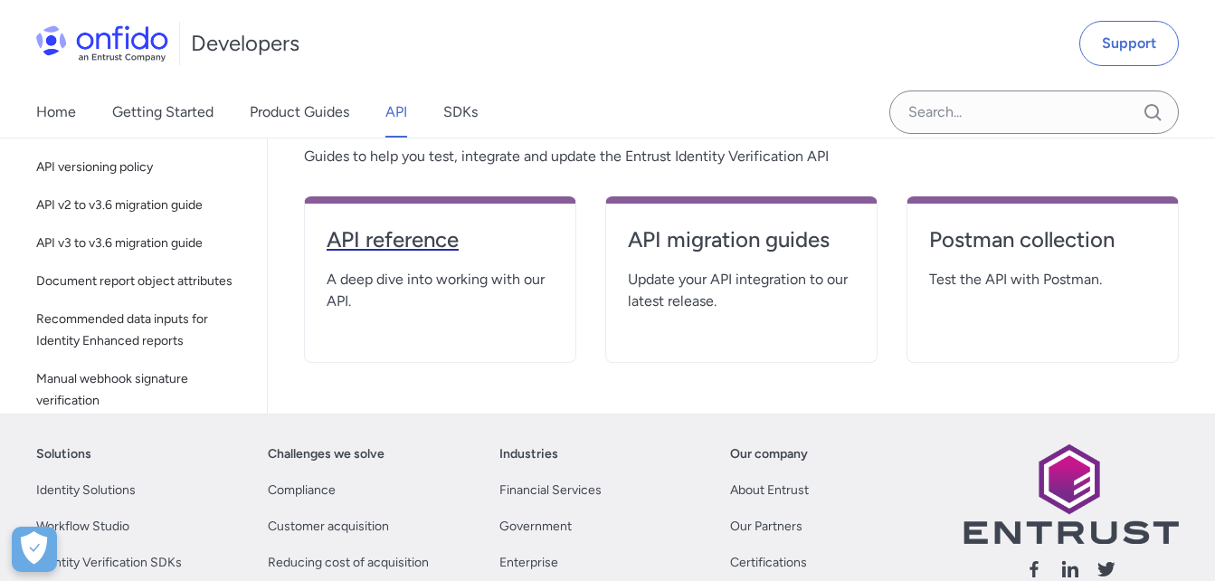
select select "http"
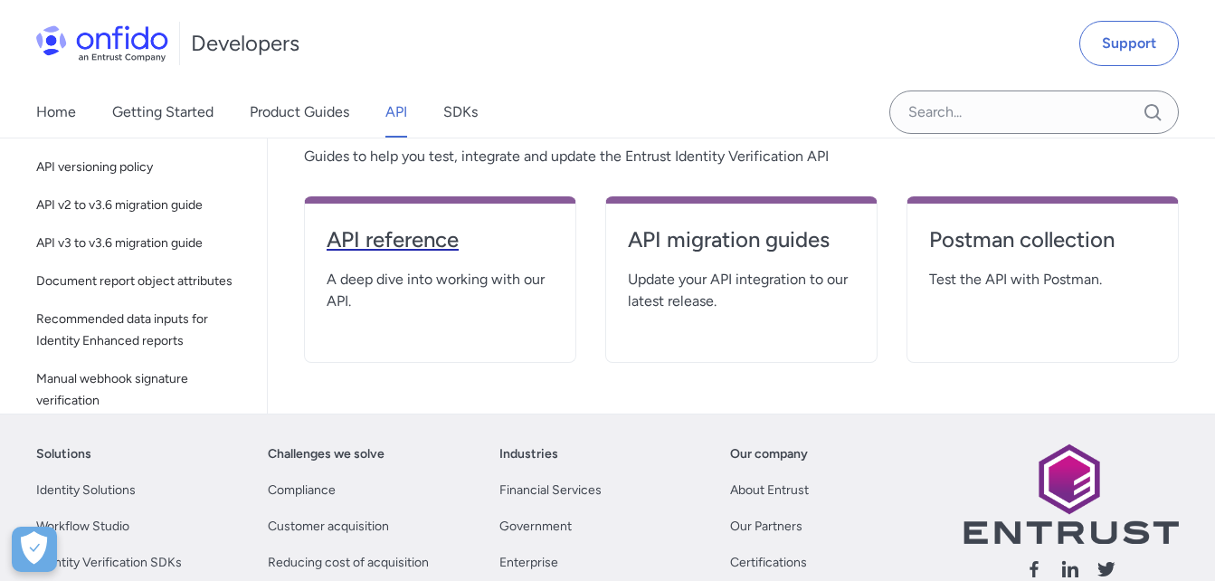
select select "http"
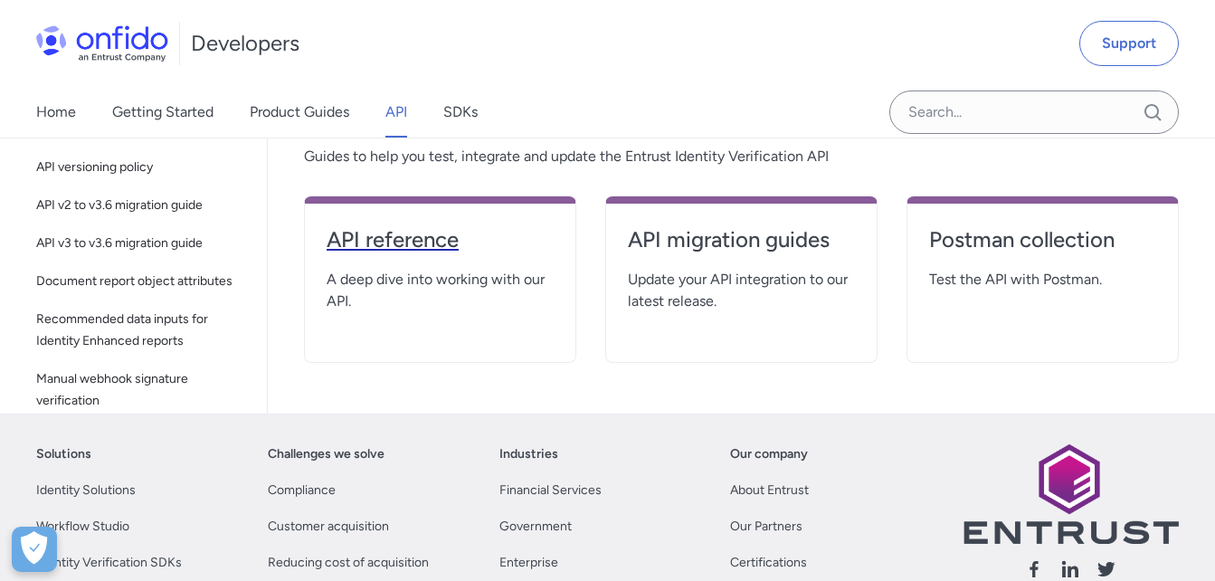
select select "http"
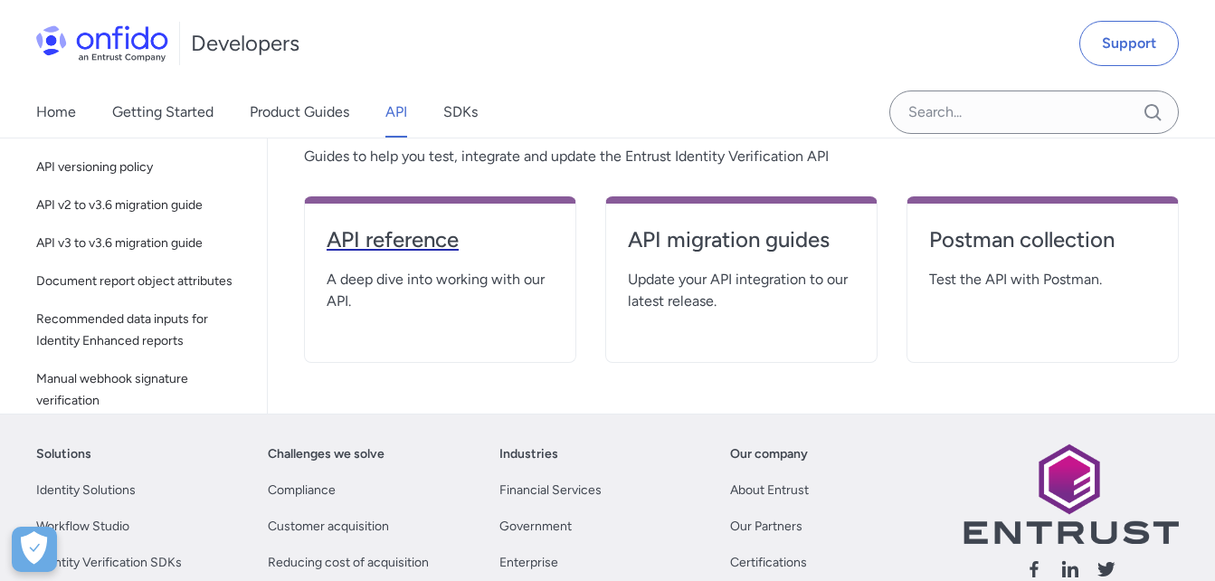
select select "http"
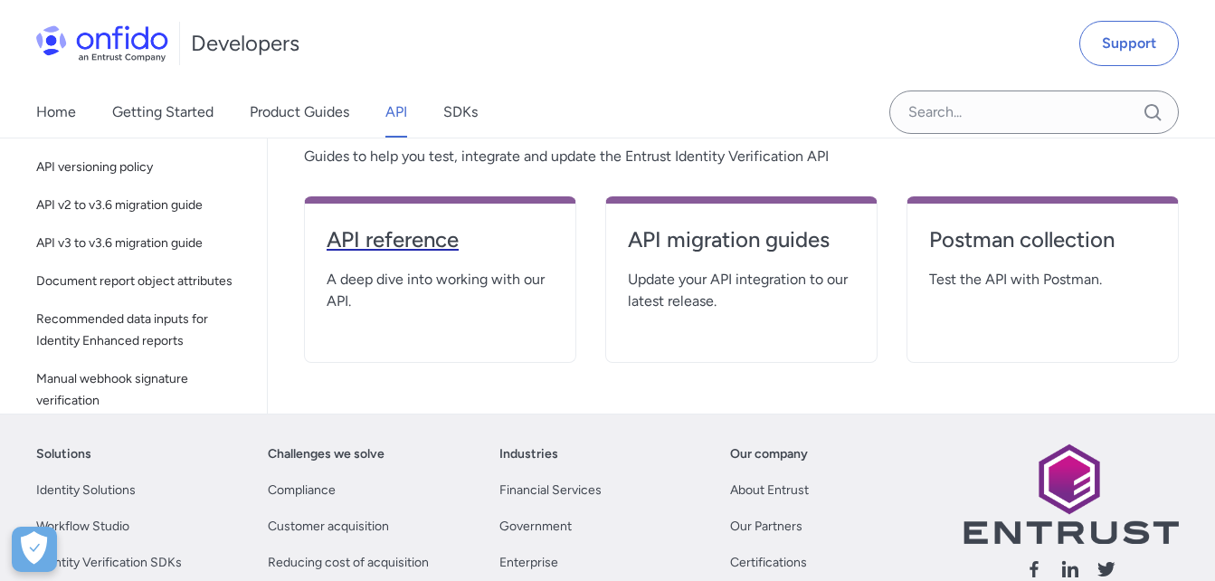
select select "http"
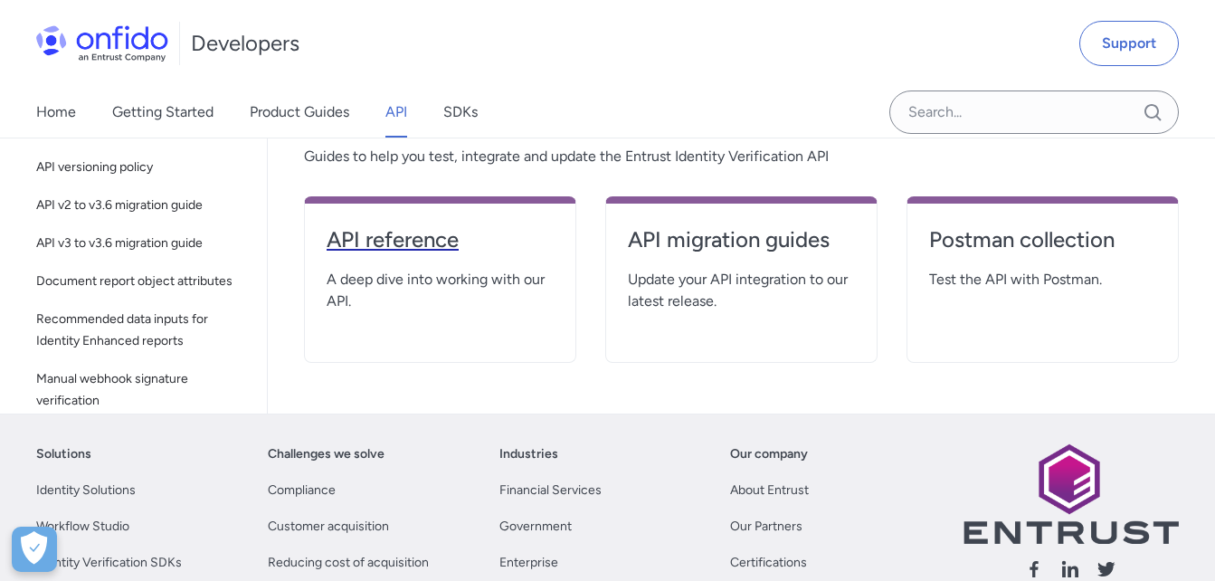
select select "http"
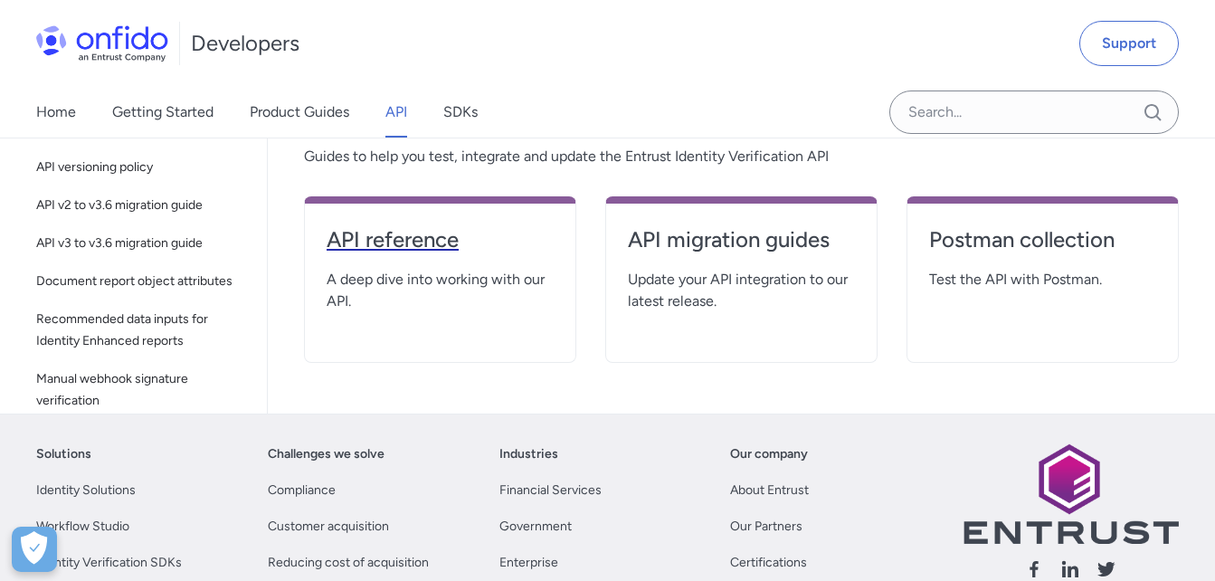
select select "http"
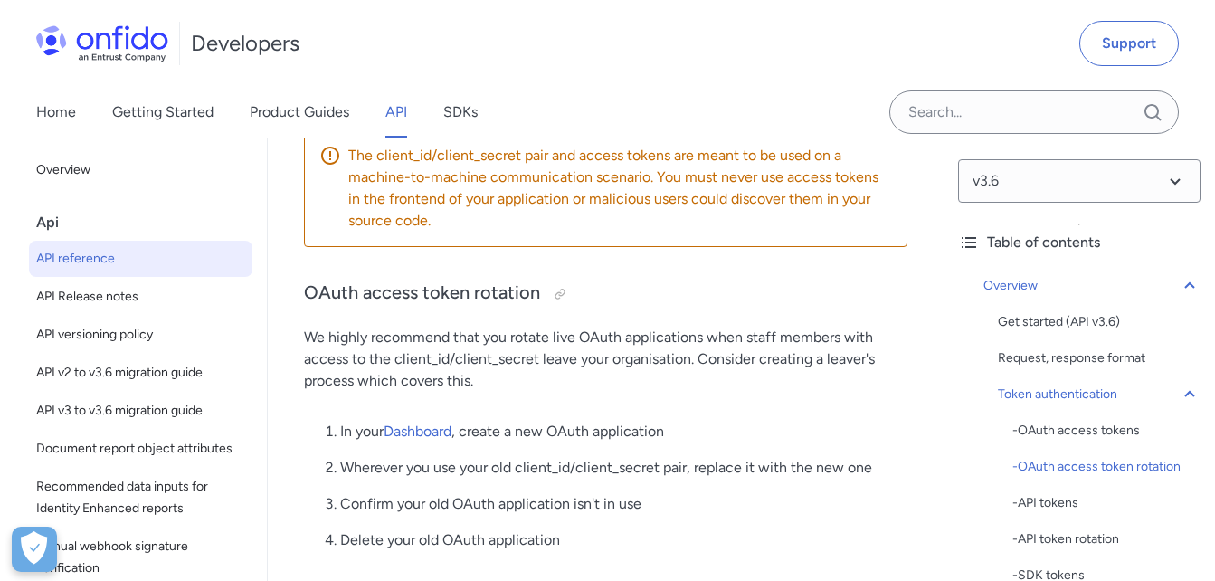
scroll to position [1539, 0]
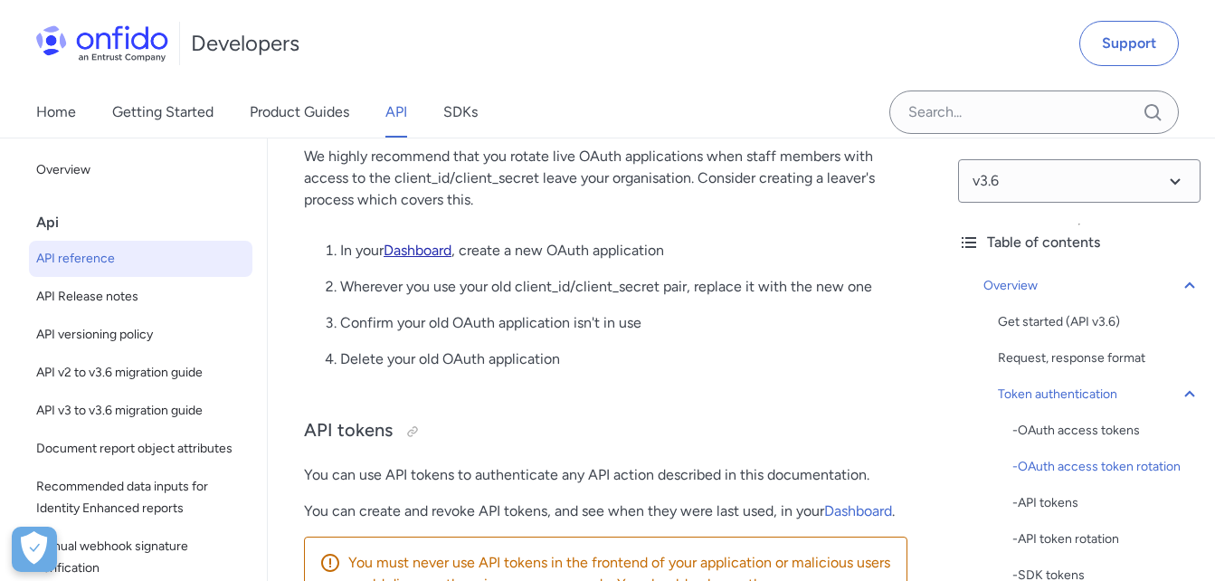
click at [416, 259] on link "Dashboard" at bounding box center [418, 250] width 68 height 17
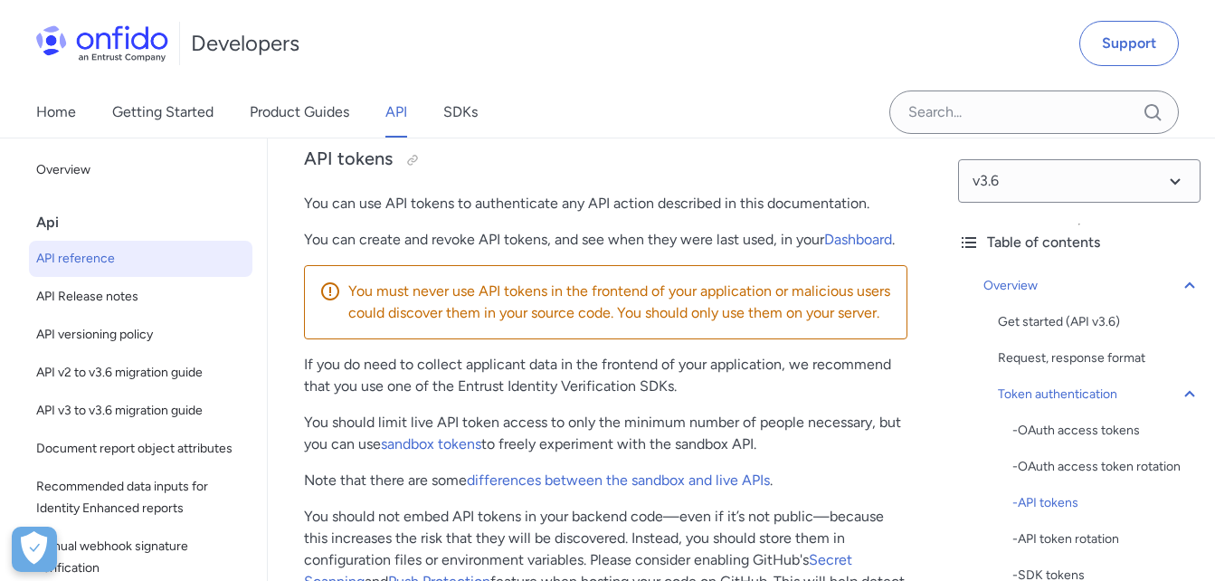
scroll to position [1991, 0]
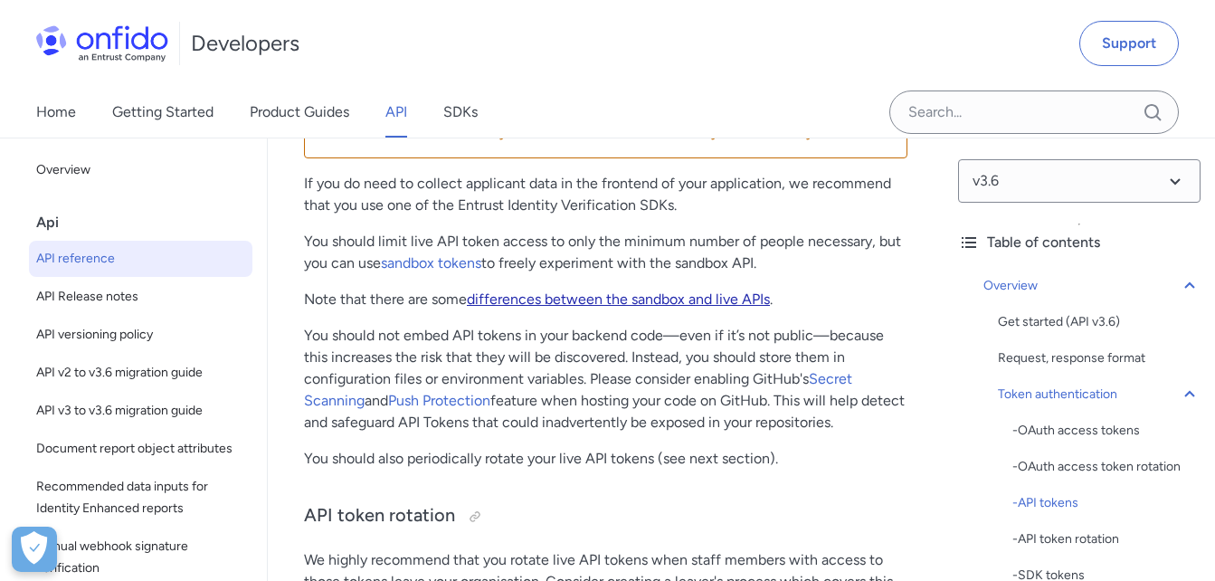
click at [630, 308] on link "differences between the sandbox and live APIs" at bounding box center [618, 299] width 303 height 17
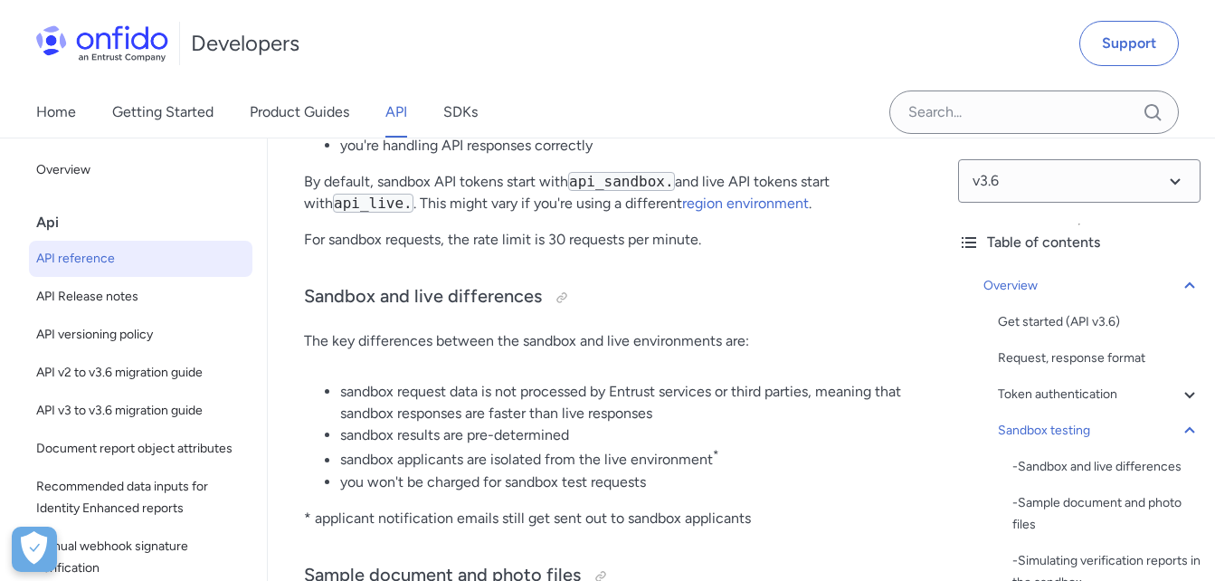
scroll to position [3579, 0]
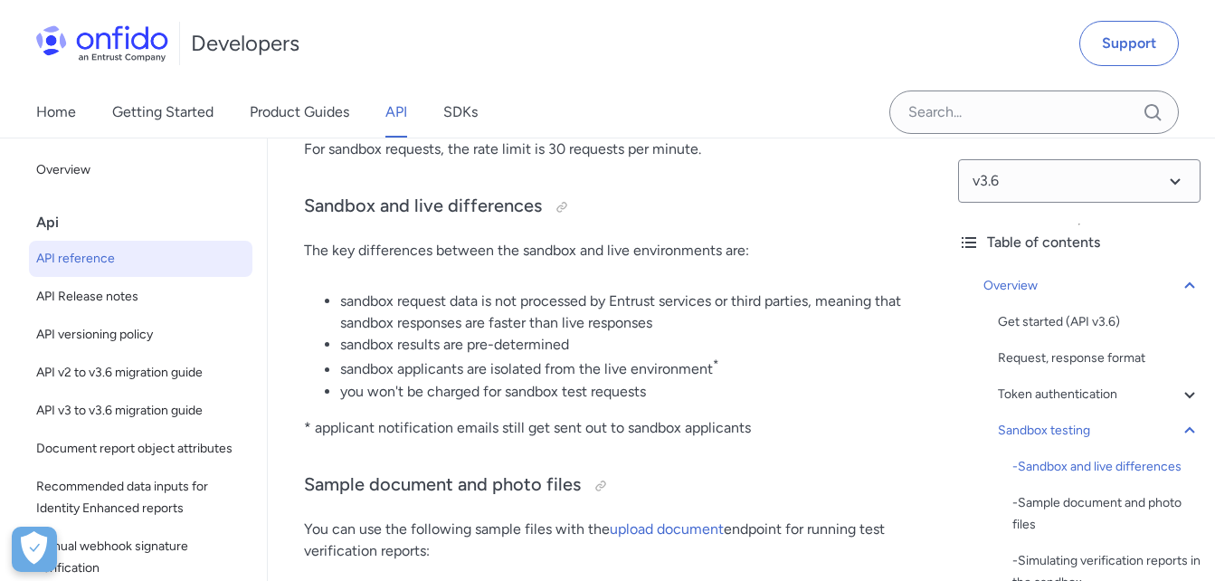
click at [714, 121] on link "region environment" at bounding box center [745, 112] width 127 height 17
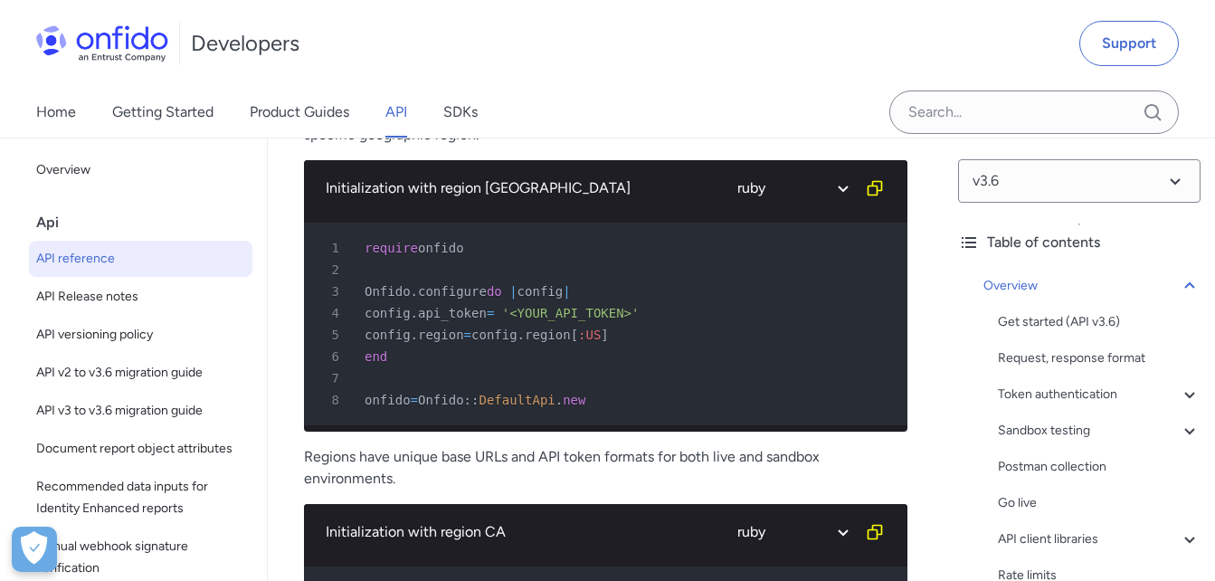
scroll to position [16407, 0]
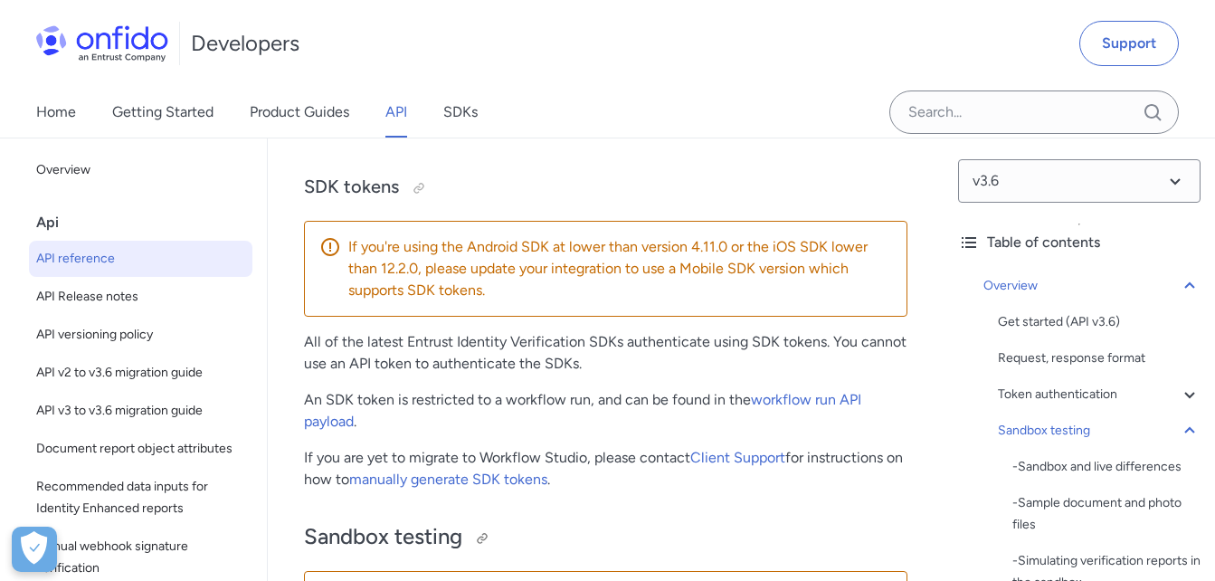
scroll to position [2584, 0]
